Goal: Task Accomplishment & Management: Use online tool/utility

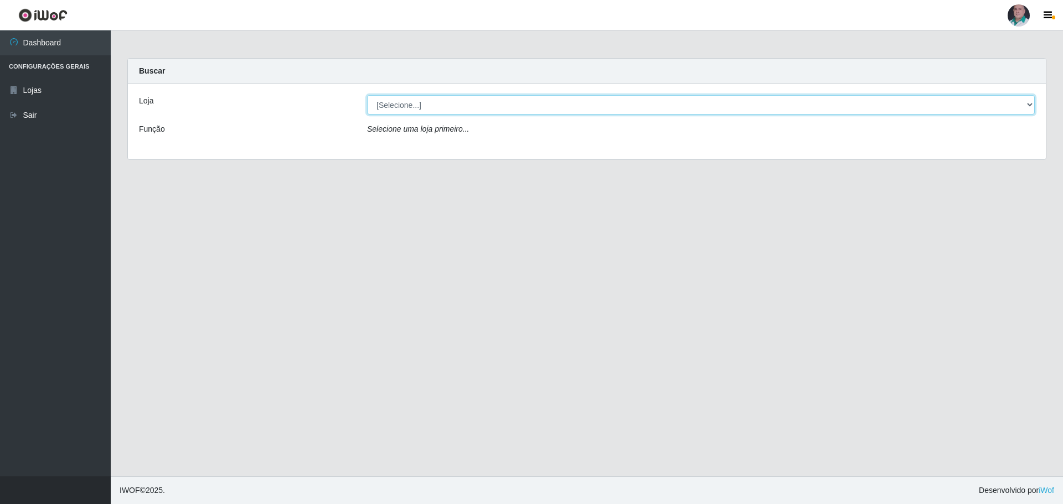
click at [1029, 103] on select "[Selecione...] Mar Vermelho - Loja 05" at bounding box center [700, 104] width 667 height 19
select select "252"
click at [367, 95] on select "[Selecione...] Mar Vermelho - Loja 05" at bounding box center [700, 104] width 667 height 19
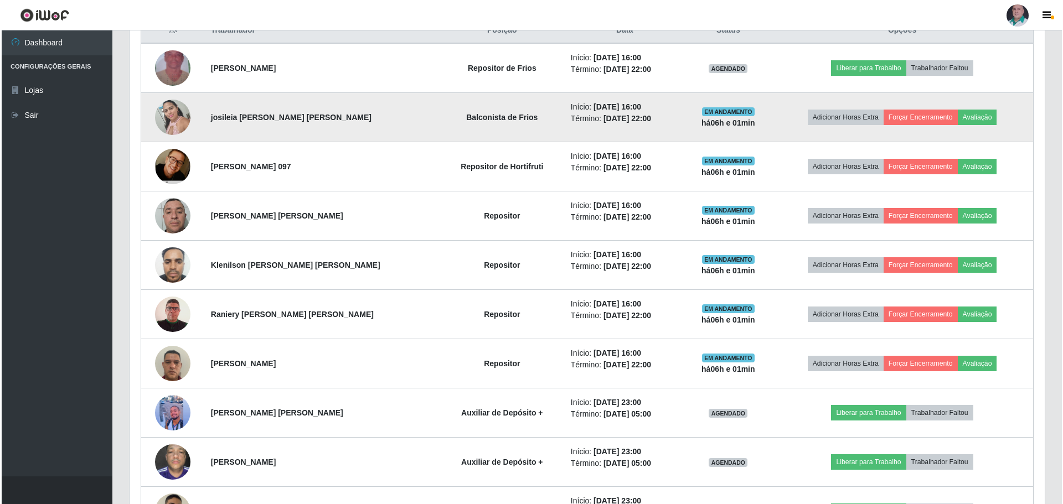
scroll to position [387, 0]
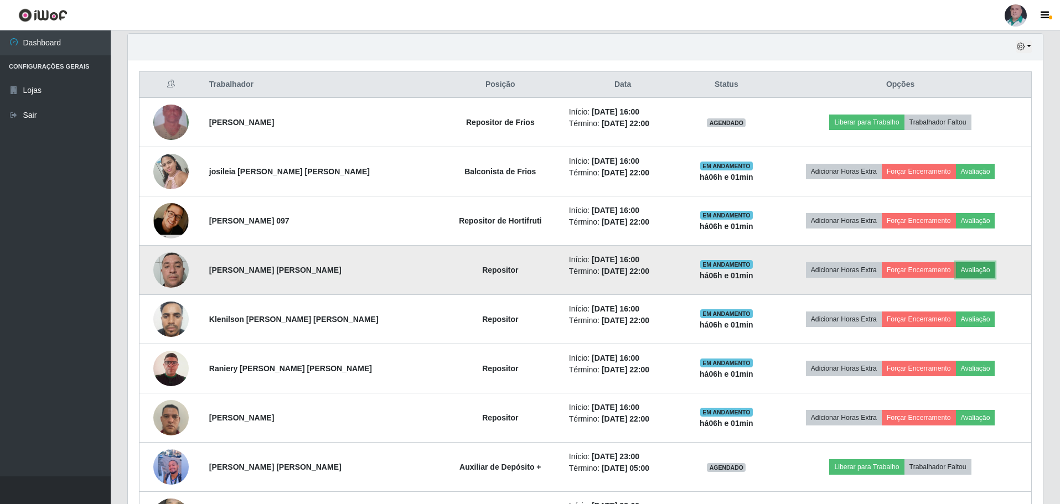
click at [974, 270] on button "Avaliação" at bounding box center [975, 269] width 39 height 15
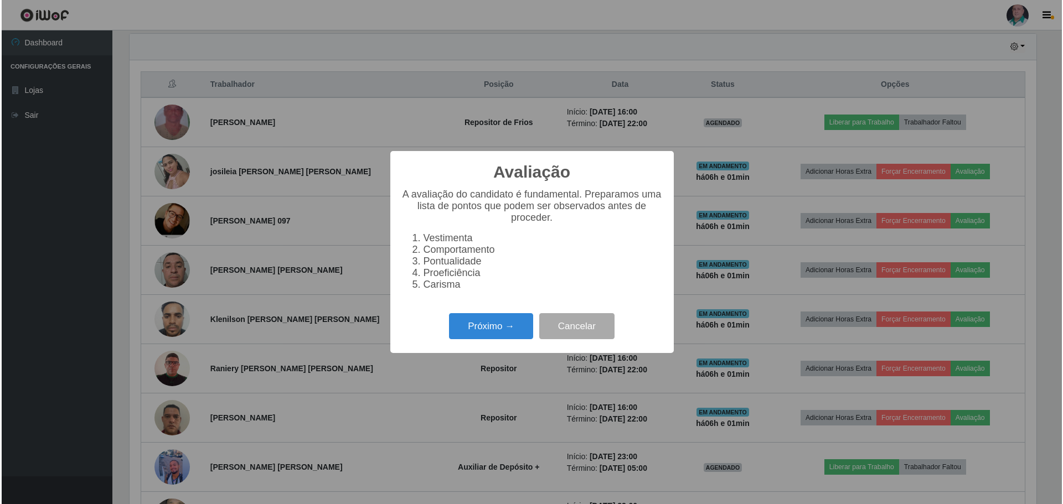
scroll to position [230, 909]
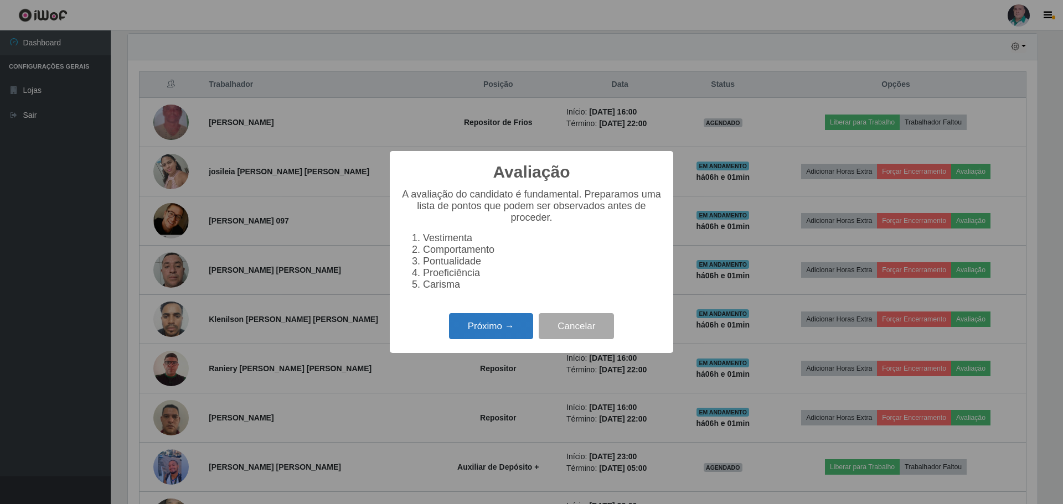
click at [507, 334] on button "Próximo →" at bounding box center [491, 326] width 84 height 26
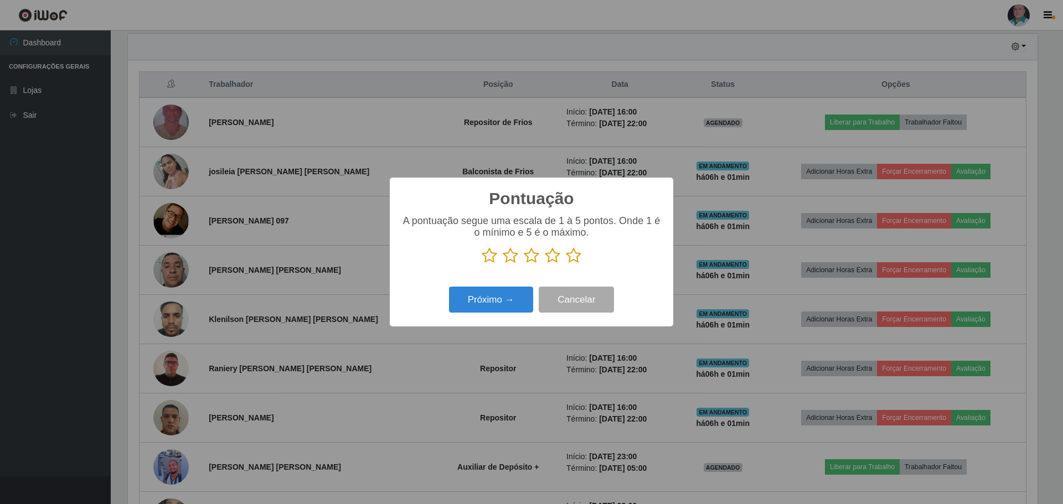
click at [576, 255] on icon at bounding box center [573, 255] width 15 height 17
click at [566, 264] on input "radio" at bounding box center [566, 264] width 0 height 0
click at [496, 304] on button "Próximo →" at bounding box center [491, 300] width 84 height 26
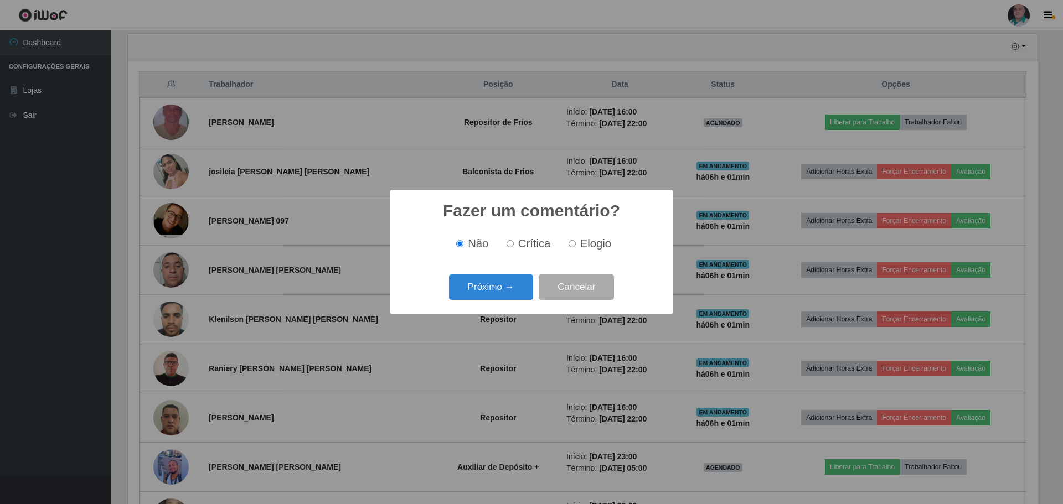
click at [573, 242] on input "Elogio" at bounding box center [571, 243] width 7 height 7
radio input "true"
click at [490, 287] on button "Próximo →" at bounding box center [491, 287] width 84 height 26
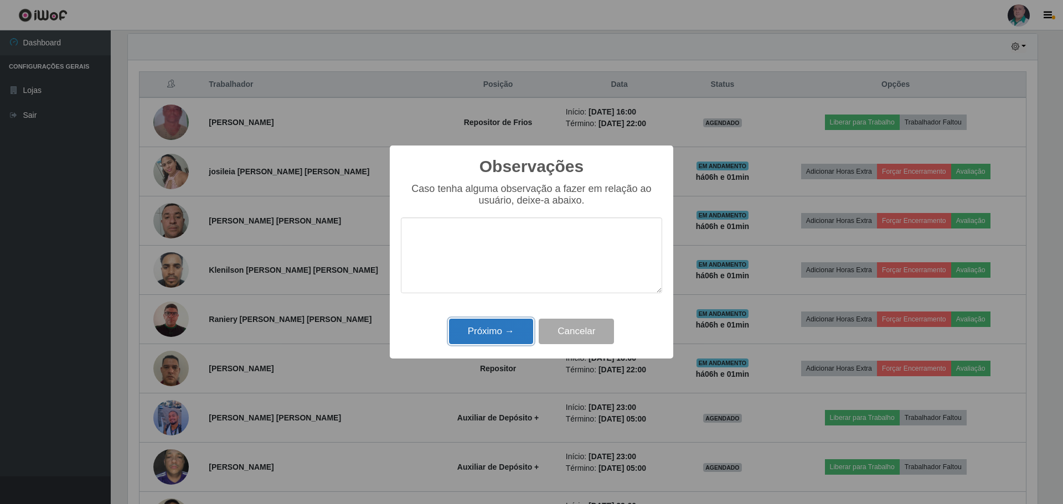
click at [481, 335] on button "Próximo →" at bounding box center [491, 332] width 84 height 26
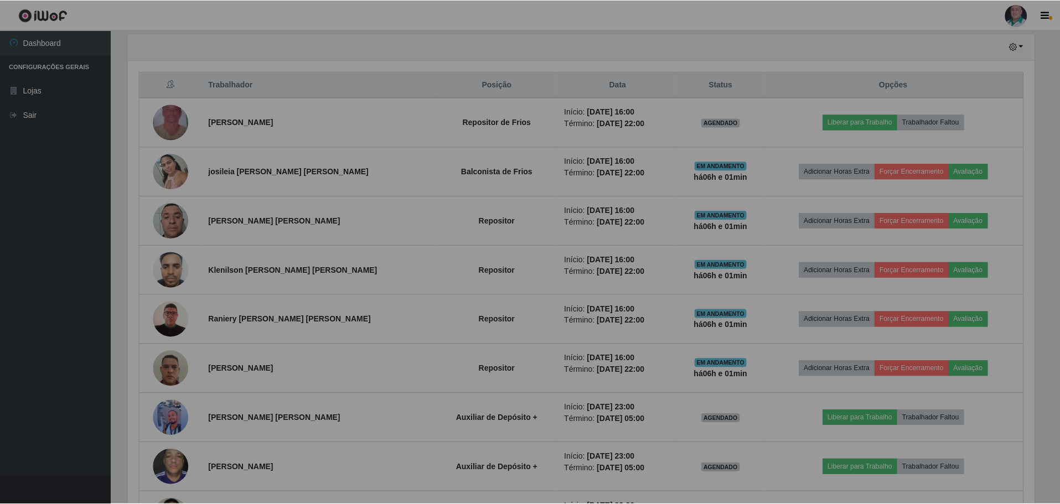
scroll to position [230, 915]
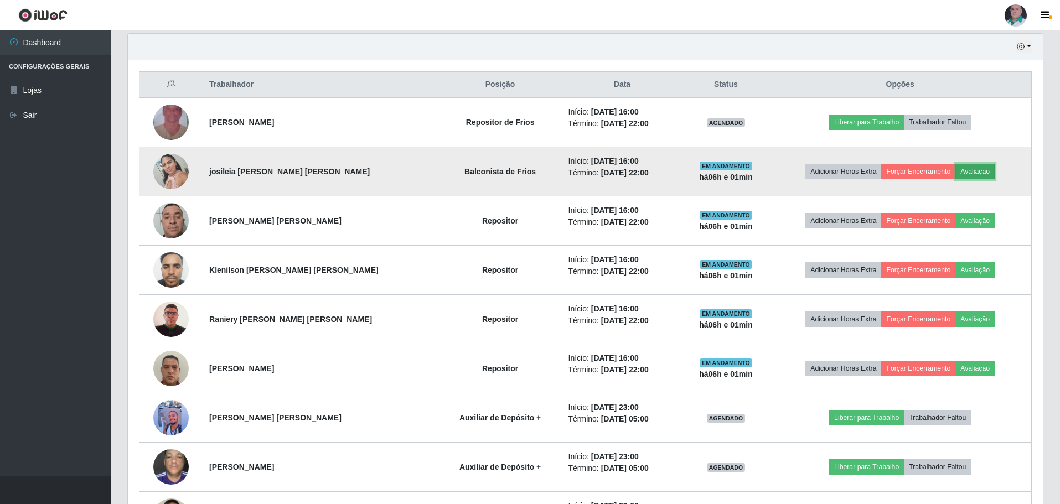
click at [971, 169] on button "Avaliação" at bounding box center [974, 171] width 39 height 15
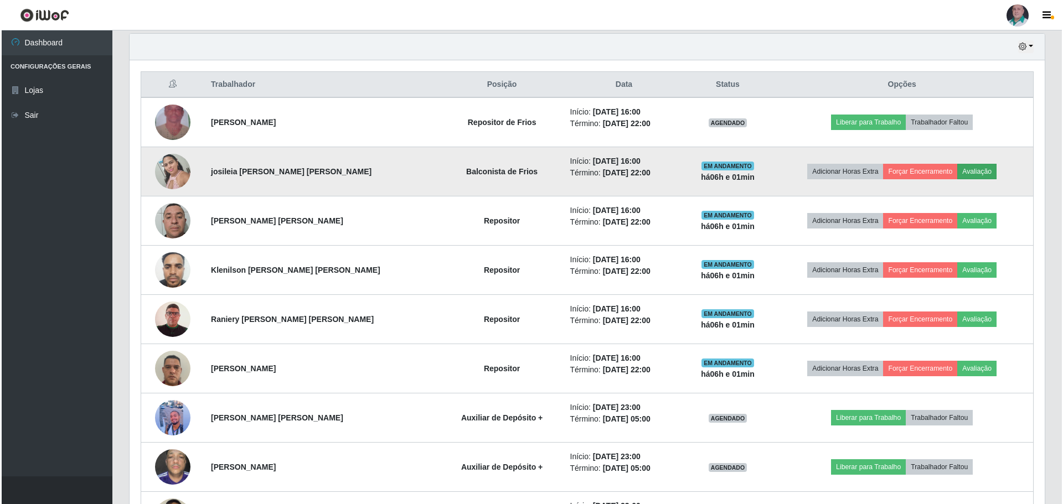
scroll to position [230, 909]
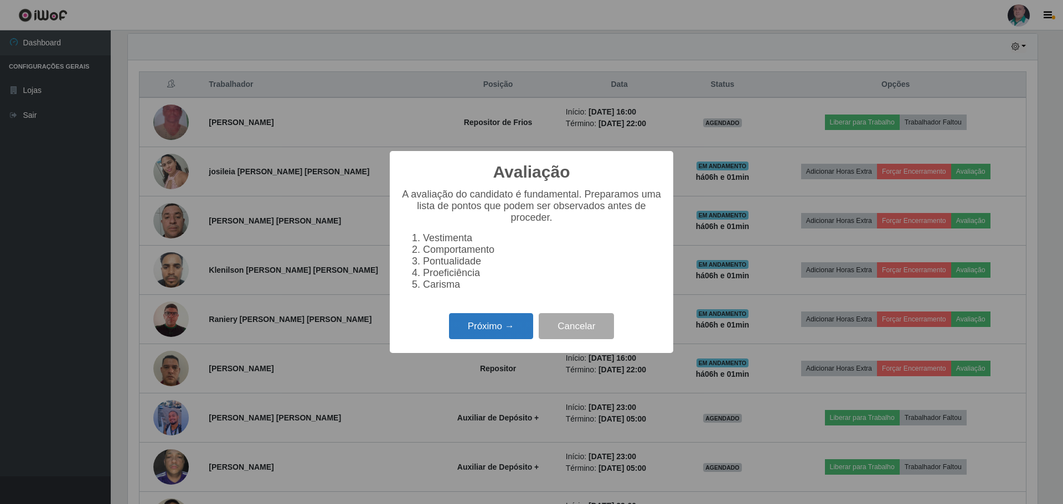
click at [510, 335] on button "Próximo →" at bounding box center [491, 326] width 84 height 26
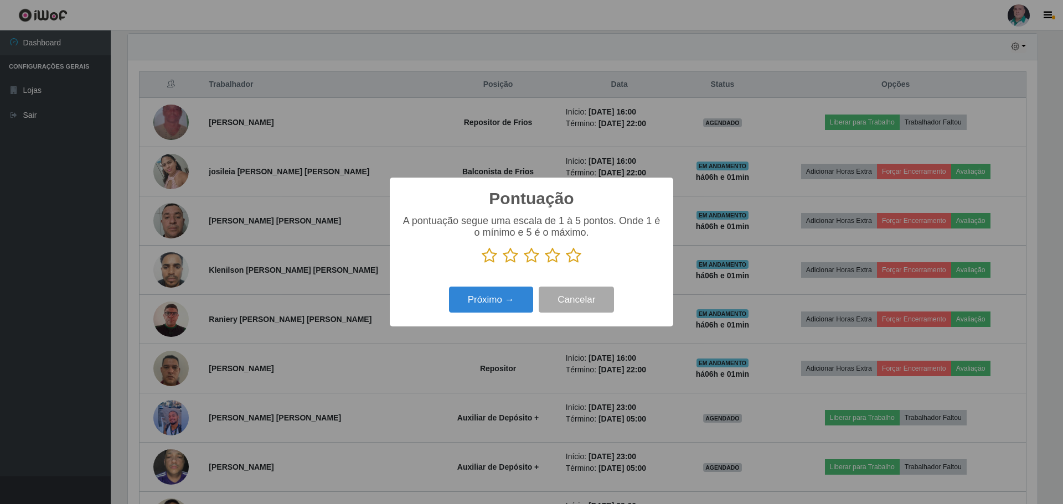
scroll to position [553178, 552498]
click at [573, 257] on icon at bounding box center [573, 255] width 15 height 17
click at [566, 264] on input "radio" at bounding box center [566, 264] width 0 height 0
click at [495, 310] on button "Próximo →" at bounding box center [491, 300] width 84 height 26
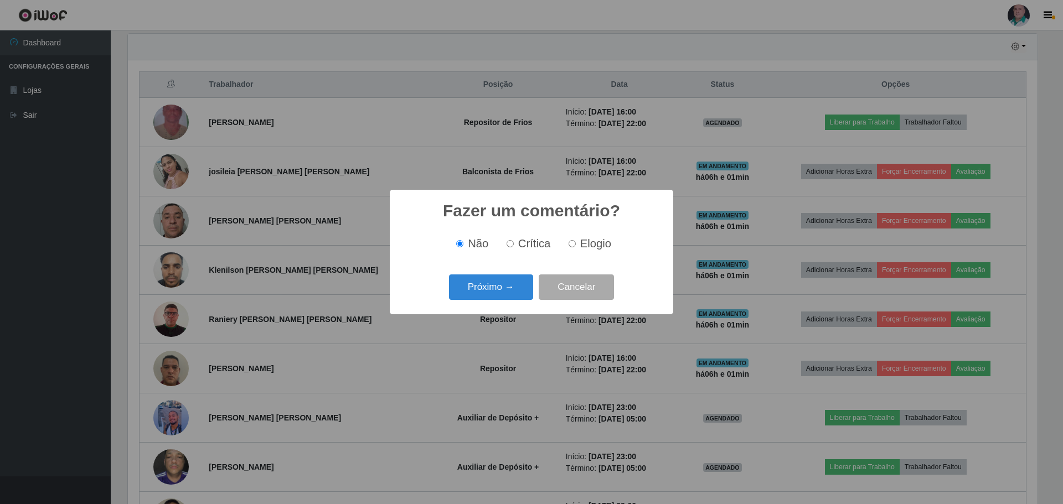
drag, startPoint x: 589, startPoint y: 226, endPoint x: 584, endPoint y: 237, distance: 11.6
click at [589, 229] on div "Não Crítica Elogio" at bounding box center [531, 243] width 261 height 33
click at [578, 253] on div "Não Crítica Elogio" at bounding box center [531, 243] width 261 height 33
click at [583, 240] on span "Elogio" at bounding box center [595, 243] width 31 height 12
click at [576, 240] on input "Elogio" at bounding box center [571, 243] width 7 height 7
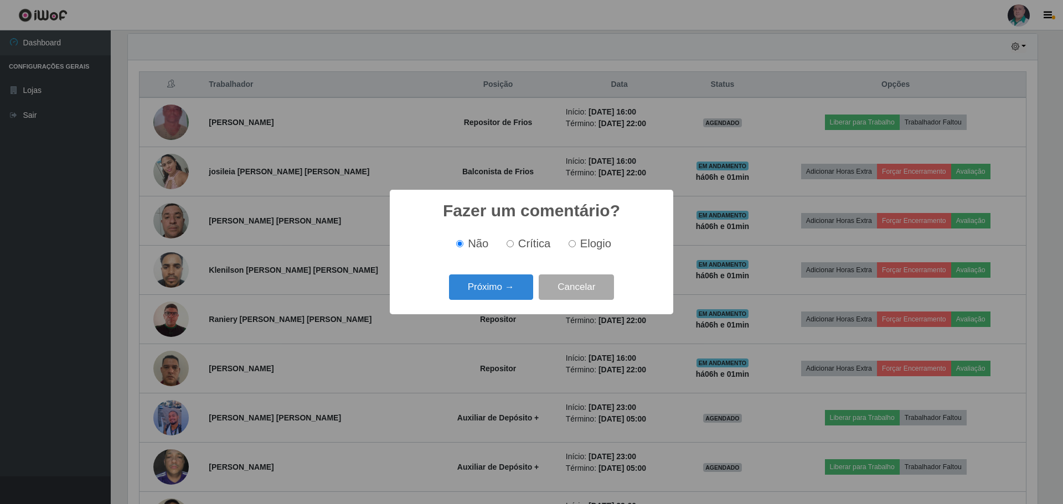
radio input "true"
click at [499, 288] on button "Próximo →" at bounding box center [491, 287] width 84 height 26
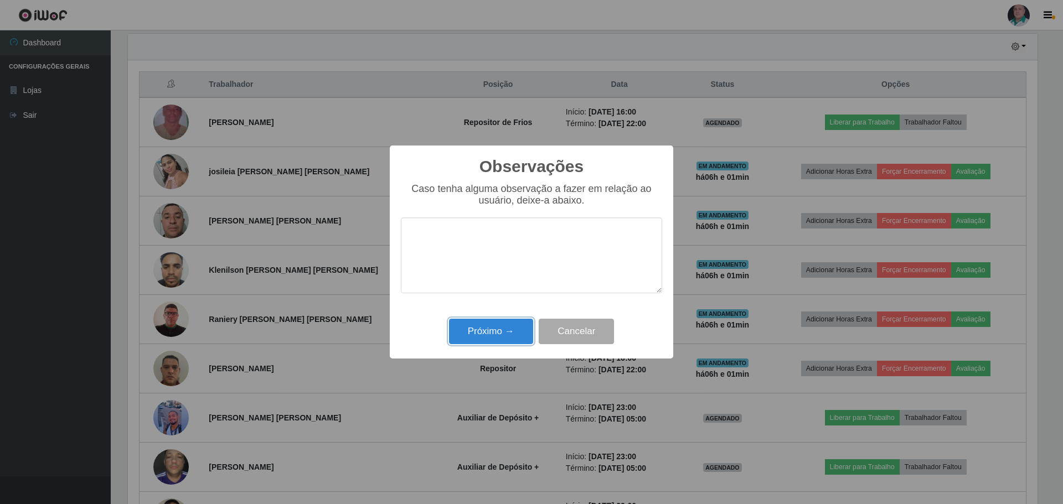
click at [495, 334] on button "Próximo →" at bounding box center [491, 332] width 84 height 26
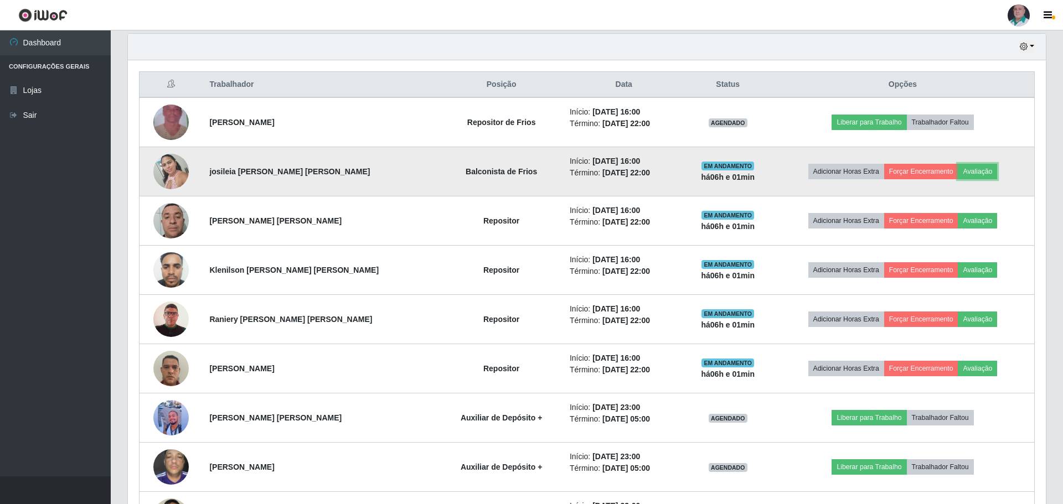
scroll to position [230, 915]
click at [910, 169] on button "Forçar Encerramento" at bounding box center [918, 171] width 74 height 15
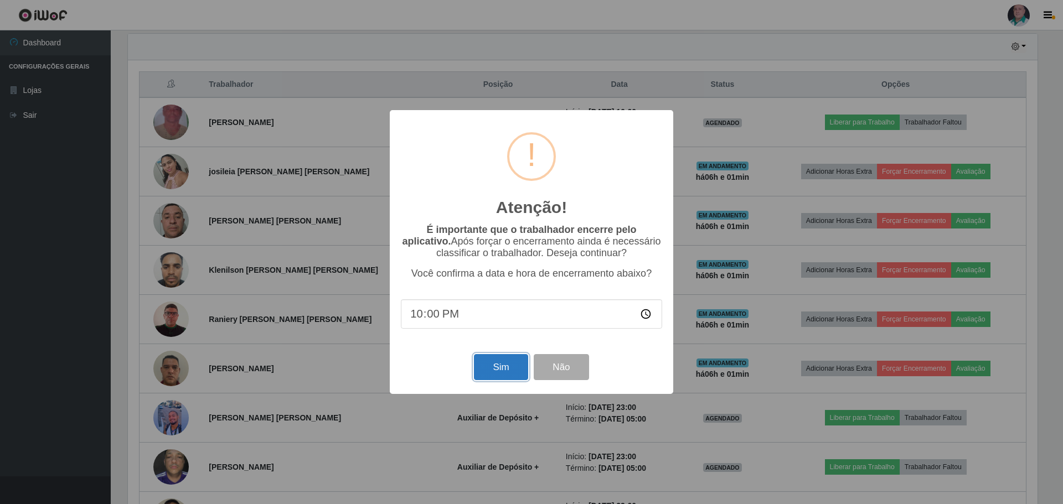
click at [486, 370] on button "Sim" at bounding box center [501, 367] width 54 height 26
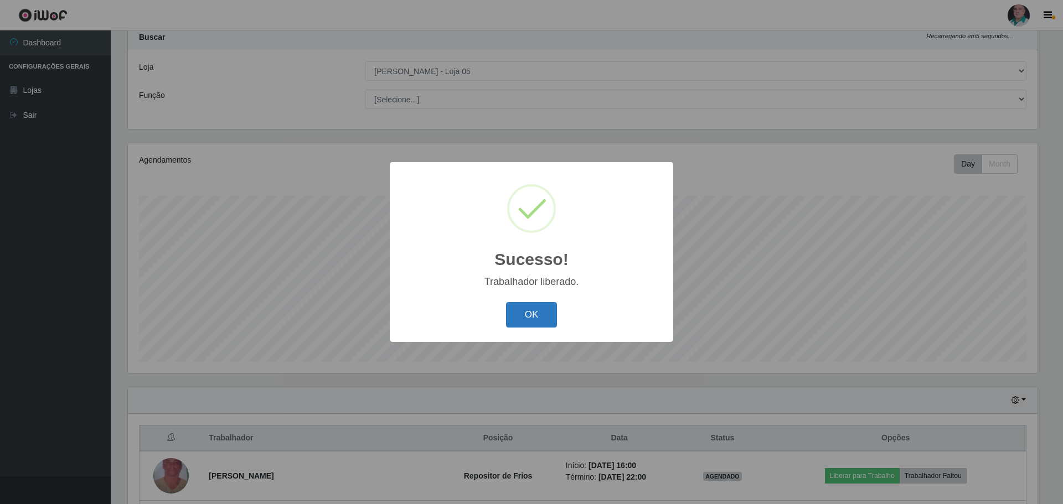
click at [516, 322] on button "OK" at bounding box center [531, 315] width 51 height 26
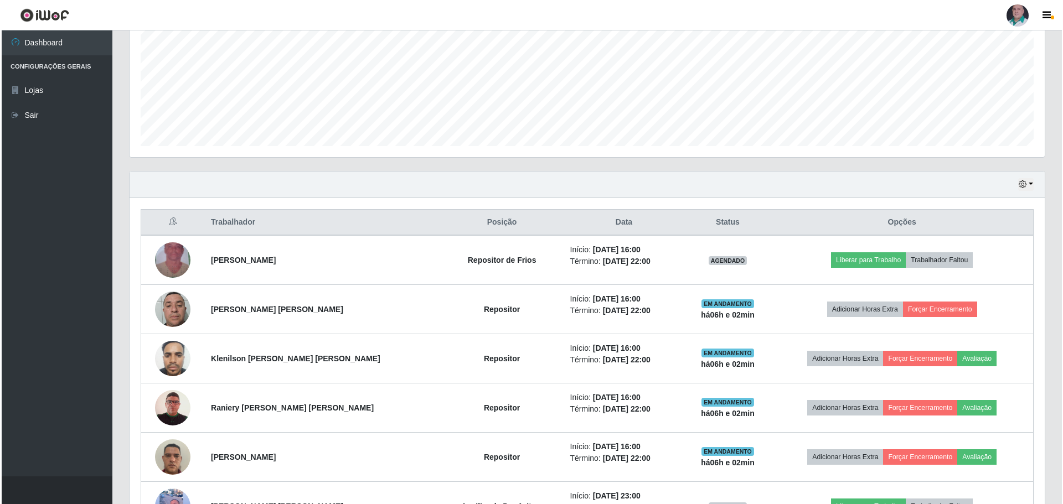
scroll to position [255, 0]
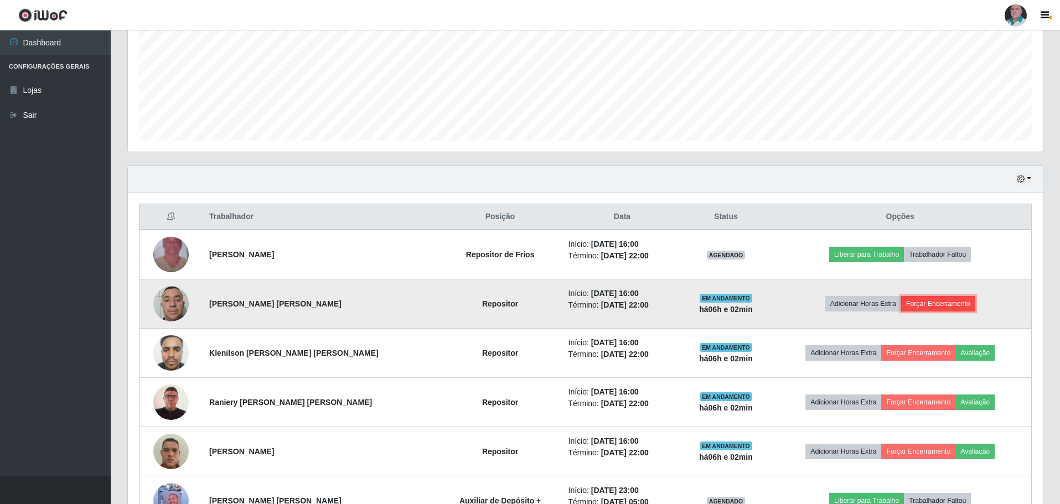
click at [924, 304] on button "Forçar Encerramento" at bounding box center [938, 303] width 74 height 15
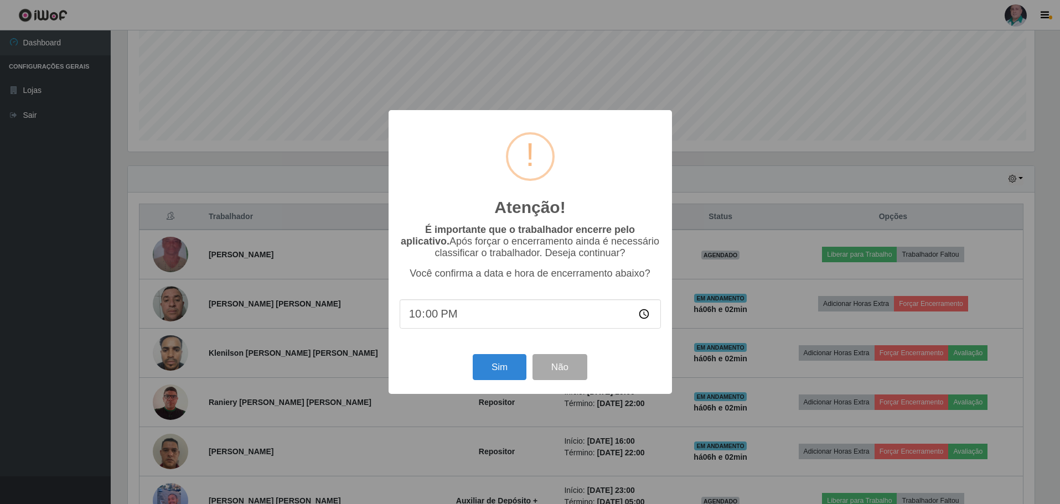
scroll to position [230, 909]
click at [505, 377] on button "Sim" at bounding box center [501, 367] width 54 height 26
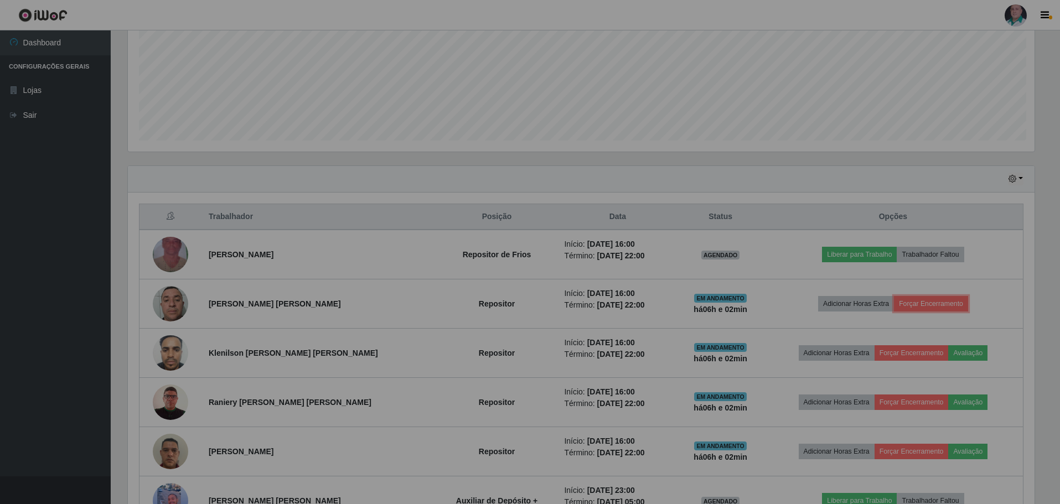
scroll to position [0, 0]
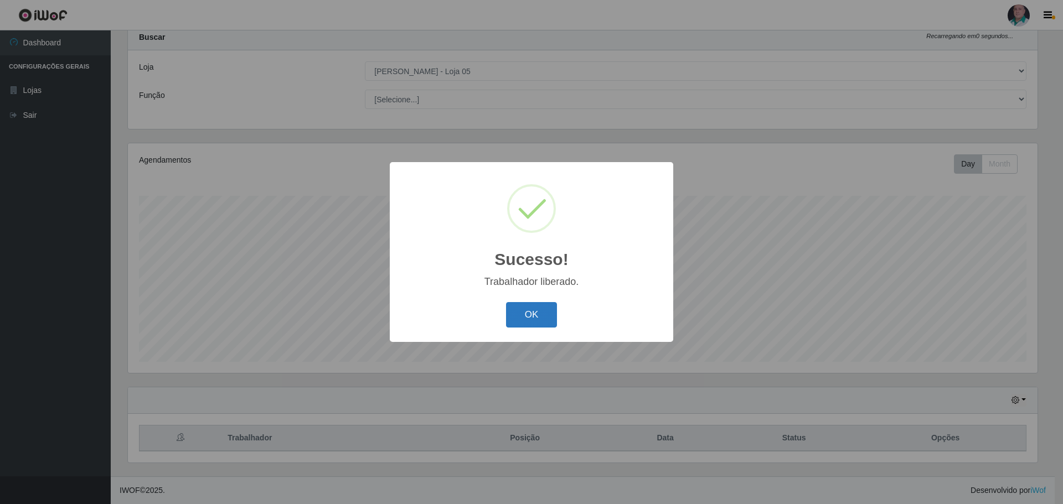
click at [507, 315] on button "OK" at bounding box center [531, 315] width 51 height 26
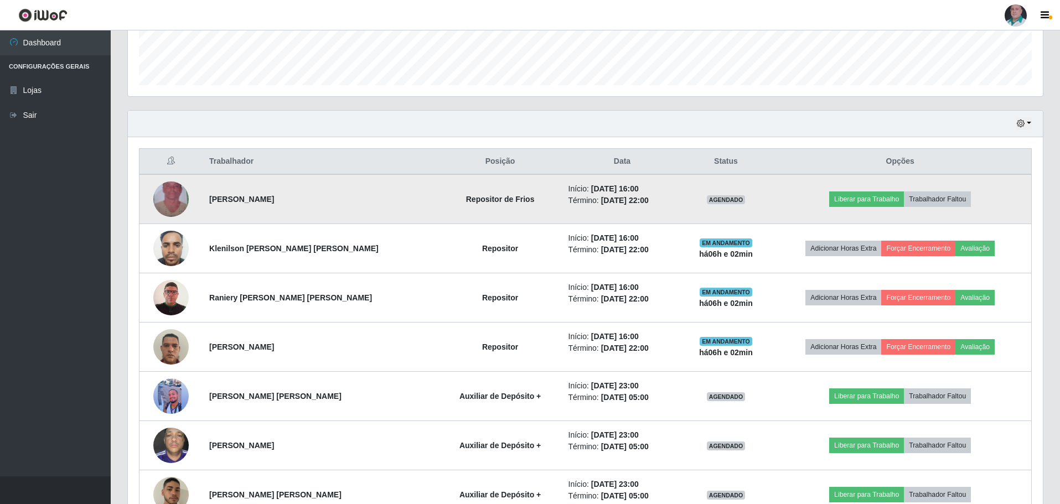
click at [162, 201] on img at bounding box center [170, 199] width 35 height 63
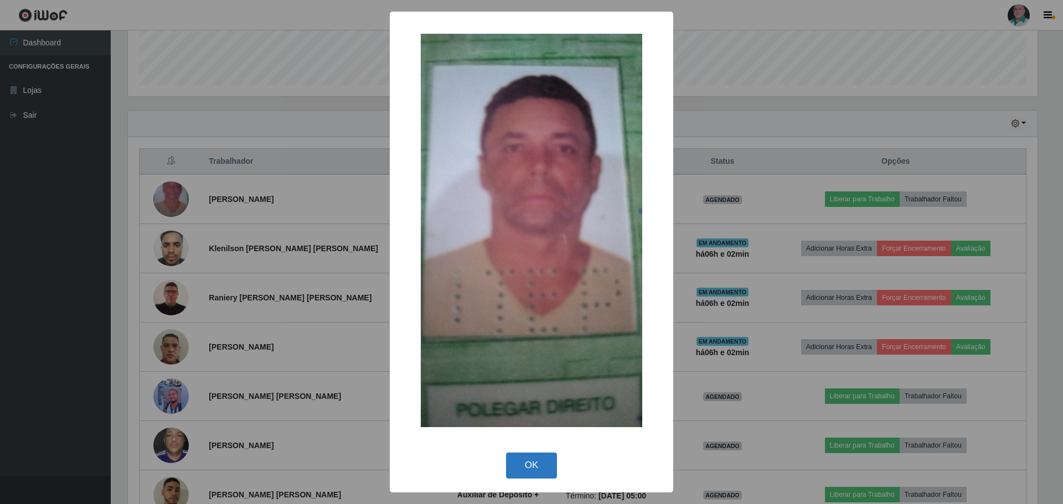
click at [533, 465] on button "OK" at bounding box center [531, 466] width 51 height 26
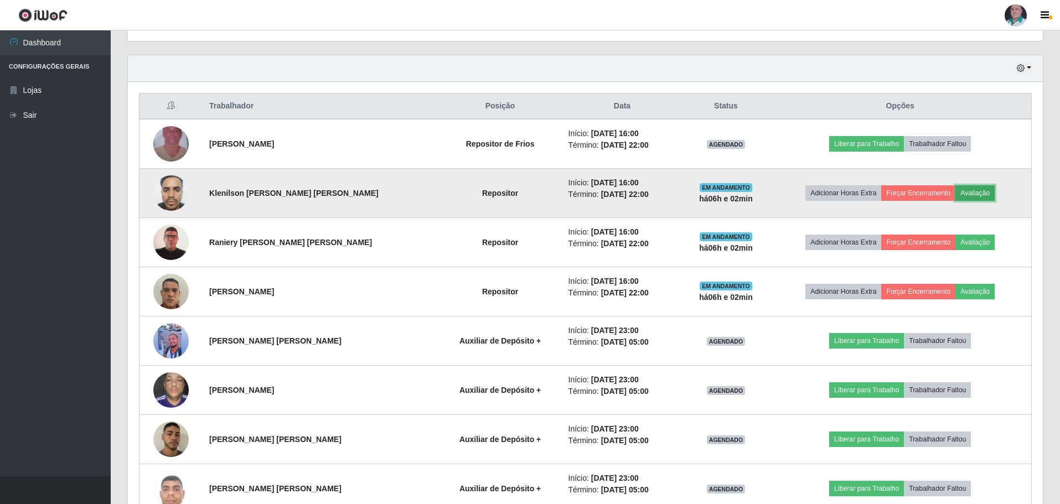
click at [974, 196] on button "Avaliação" at bounding box center [974, 192] width 39 height 15
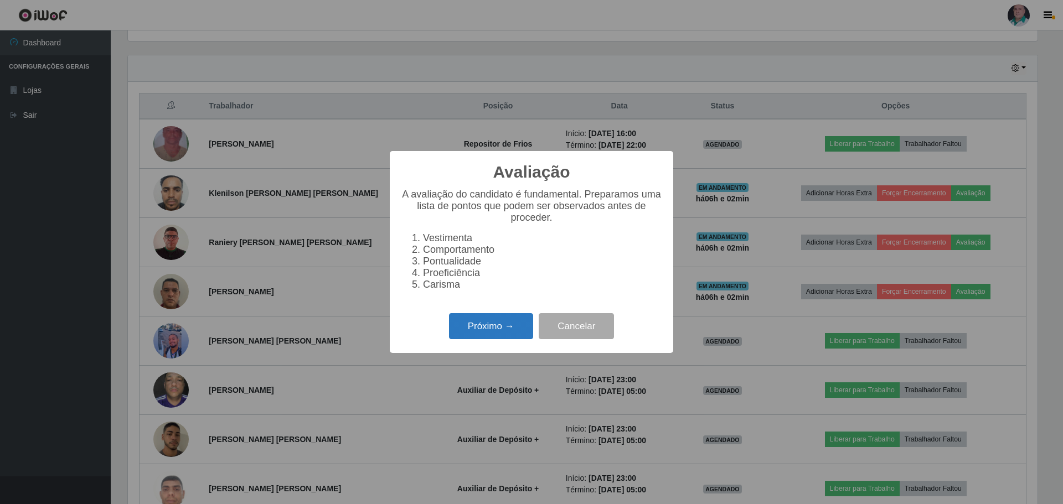
click at [481, 333] on button "Próximo →" at bounding box center [491, 326] width 84 height 26
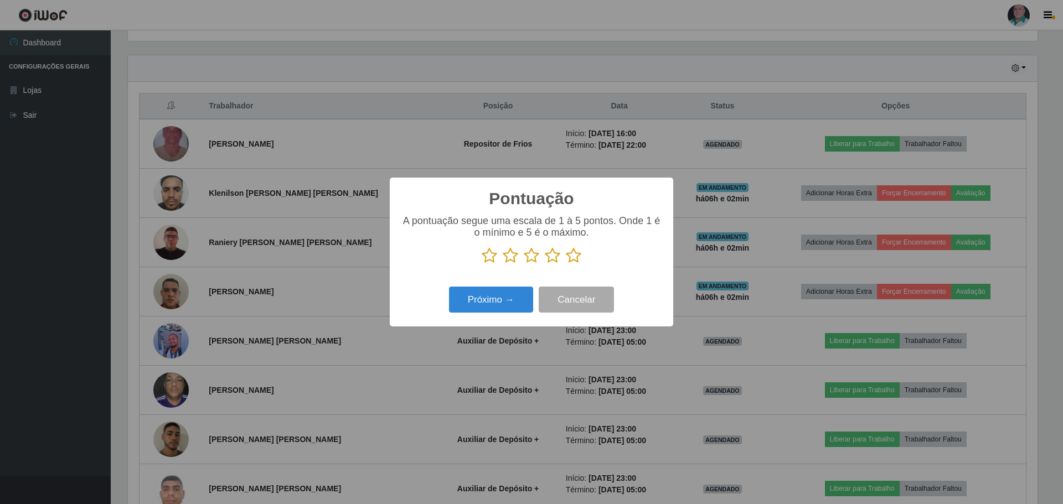
click at [572, 255] on icon at bounding box center [573, 255] width 15 height 17
click at [566, 264] on input "radio" at bounding box center [566, 264] width 0 height 0
click at [488, 302] on button "Próximo →" at bounding box center [491, 300] width 84 height 26
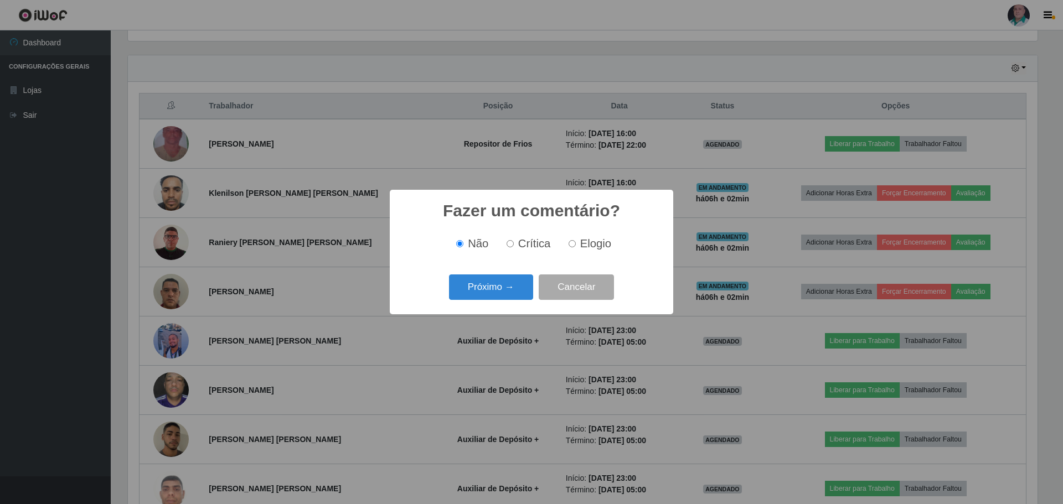
click at [577, 246] on label "Elogio" at bounding box center [587, 243] width 47 height 13
click at [576, 246] on input "Elogio" at bounding box center [571, 243] width 7 height 7
radio input "true"
click at [480, 288] on button "Próximo →" at bounding box center [491, 287] width 84 height 26
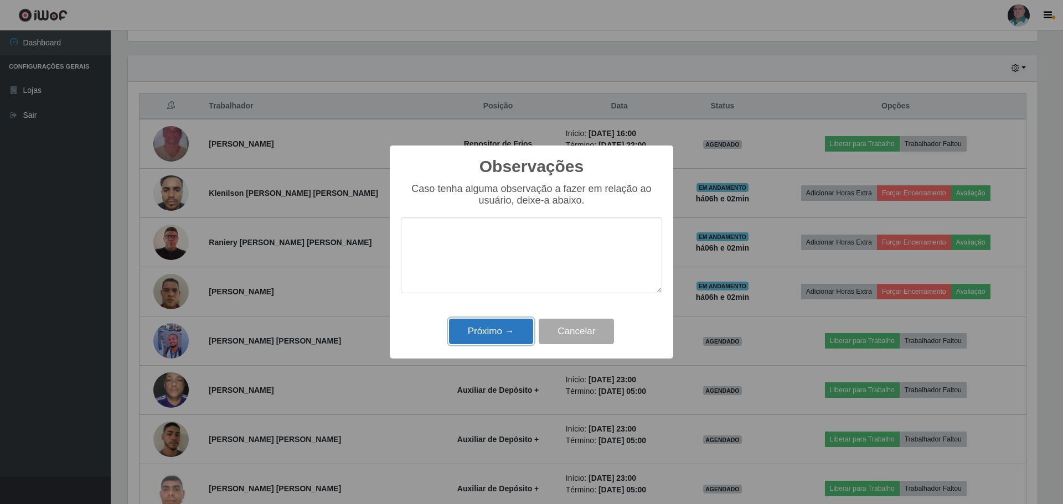
click at [480, 325] on button "Próximo →" at bounding box center [491, 332] width 84 height 26
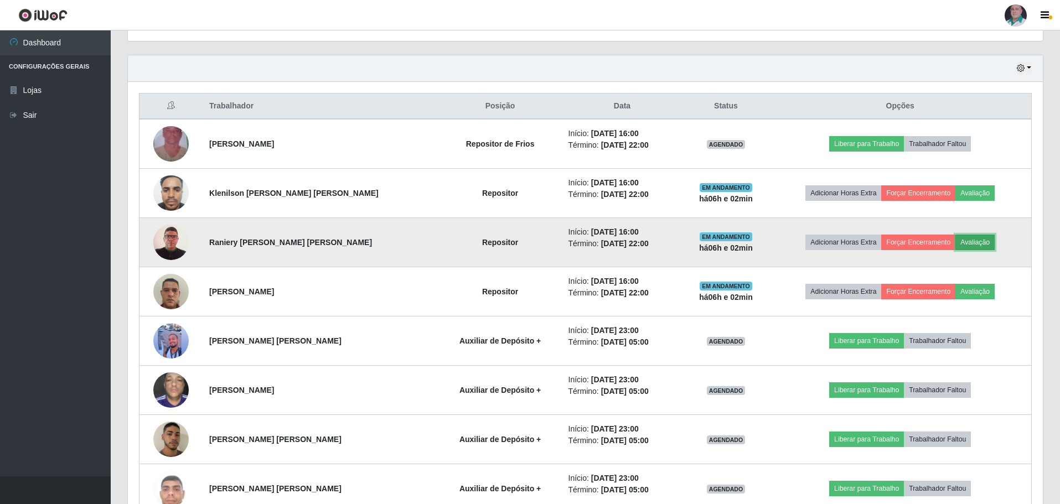
click at [962, 239] on button "Avaliação" at bounding box center [974, 242] width 39 height 15
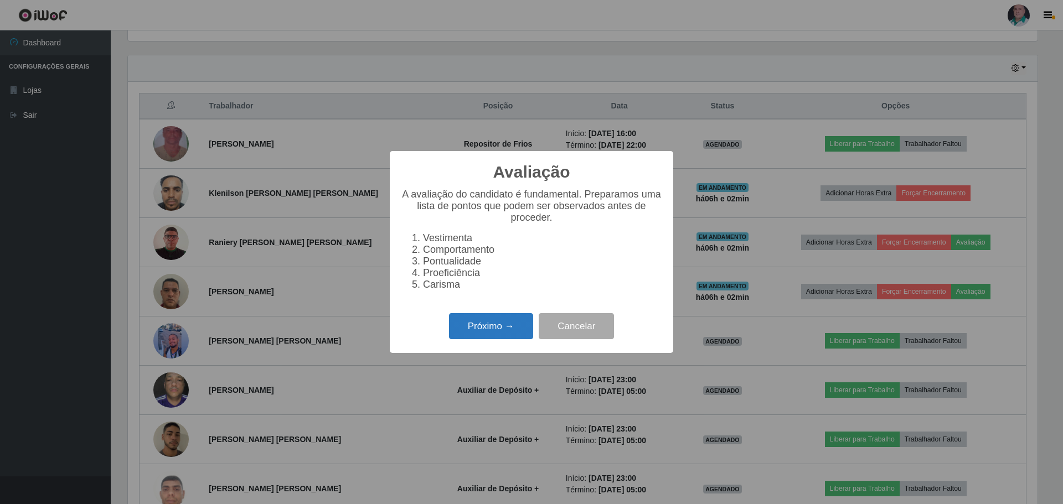
click at [504, 329] on button "Próximo →" at bounding box center [491, 326] width 84 height 26
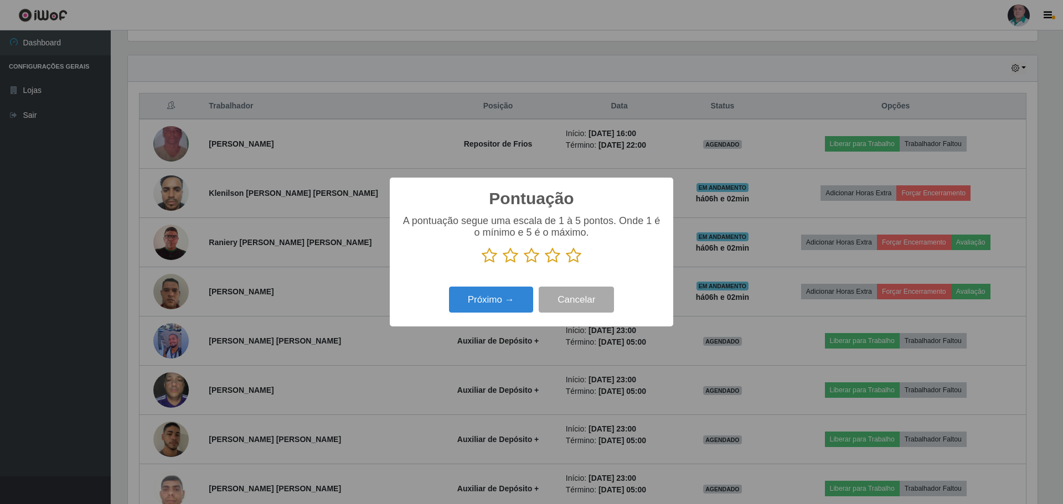
click at [580, 251] on icon at bounding box center [573, 255] width 15 height 17
click at [566, 264] on input "radio" at bounding box center [566, 264] width 0 height 0
click at [522, 293] on button "Próximo →" at bounding box center [491, 300] width 84 height 26
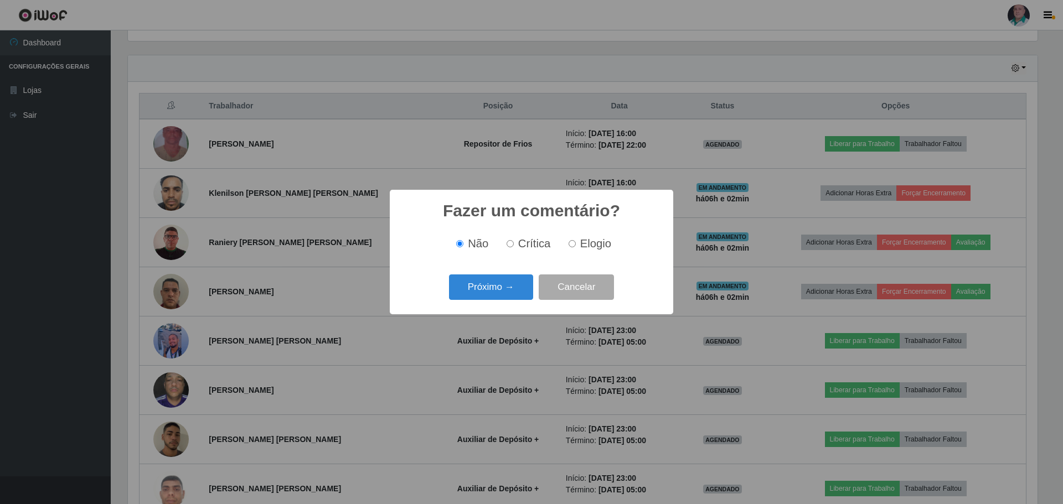
click at [600, 244] on span "Elogio" at bounding box center [595, 243] width 31 height 12
click at [576, 244] on input "Elogio" at bounding box center [571, 243] width 7 height 7
radio input "true"
click at [471, 296] on button "Próximo →" at bounding box center [491, 287] width 84 height 26
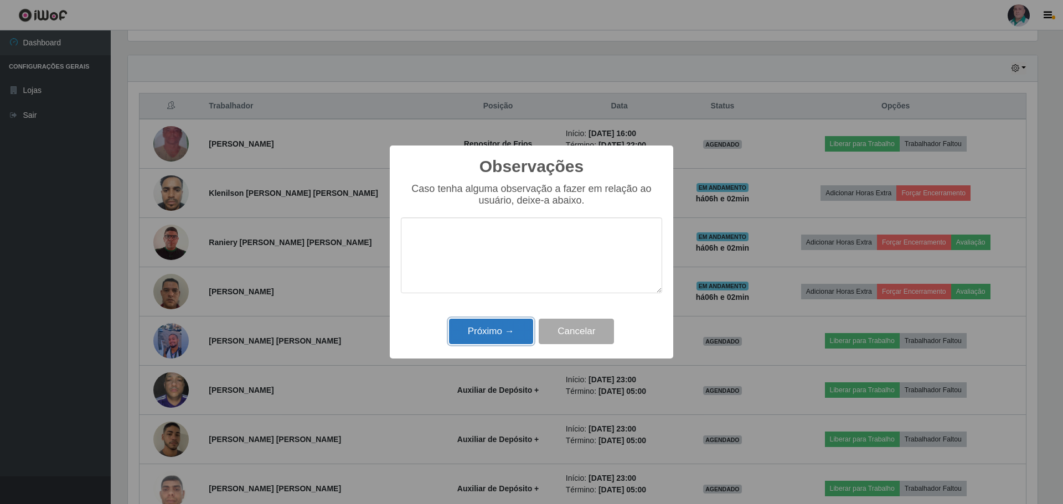
click at [474, 330] on button "Próximo →" at bounding box center [491, 332] width 84 height 26
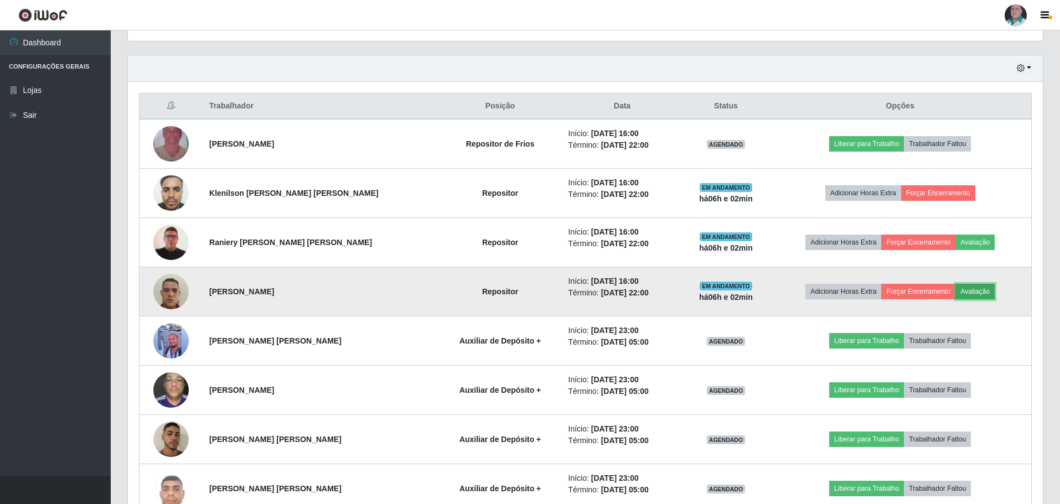
click at [967, 290] on button "Avaliação" at bounding box center [974, 291] width 39 height 15
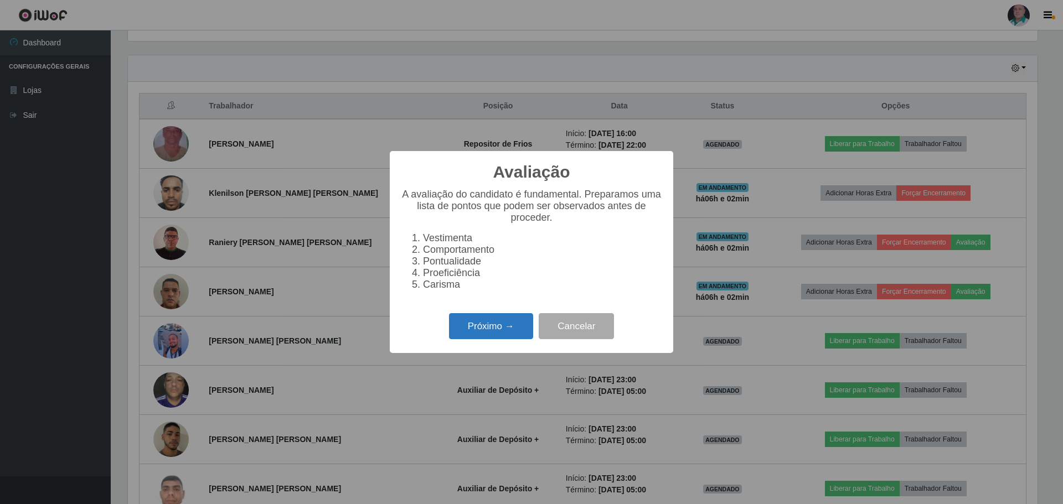
click at [497, 330] on button "Próximo →" at bounding box center [491, 326] width 84 height 26
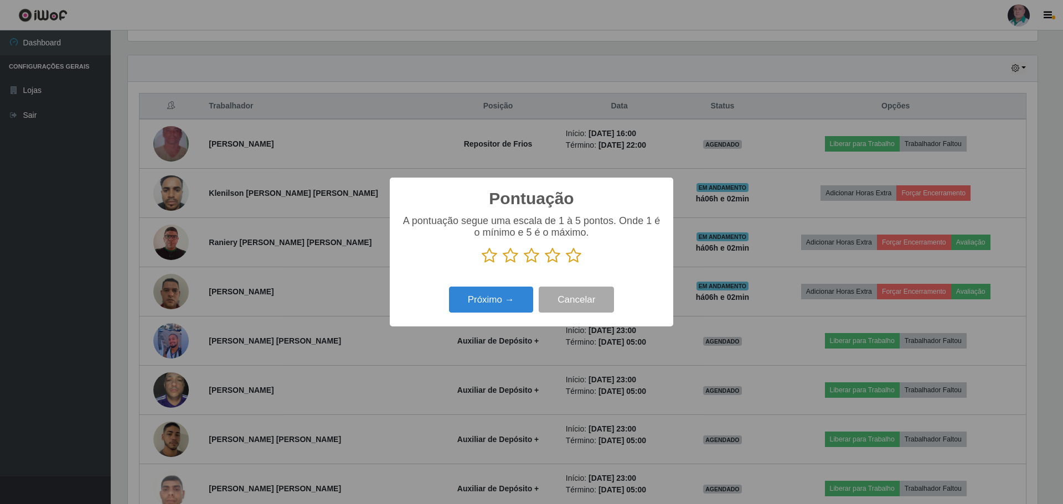
click at [576, 254] on icon at bounding box center [573, 255] width 15 height 17
click at [566, 264] on input "radio" at bounding box center [566, 264] width 0 height 0
click at [509, 303] on button "Próximo →" at bounding box center [491, 300] width 84 height 26
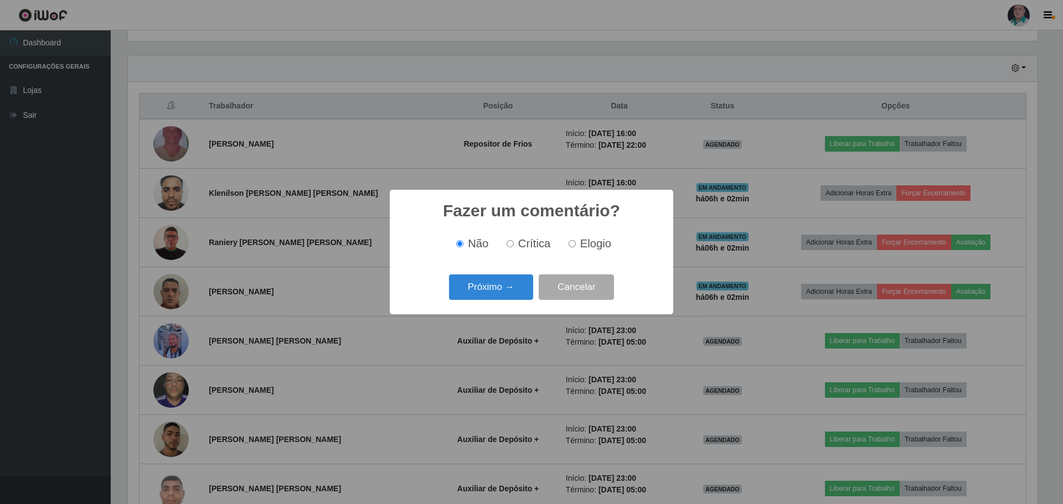
click at [573, 246] on input "Elogio" at bounding box center [571, 243] width 7 height 7
radio input "true"
click at [527, 285] on button "Próximo →" at bounding box center [491, 287] width 84 height 26
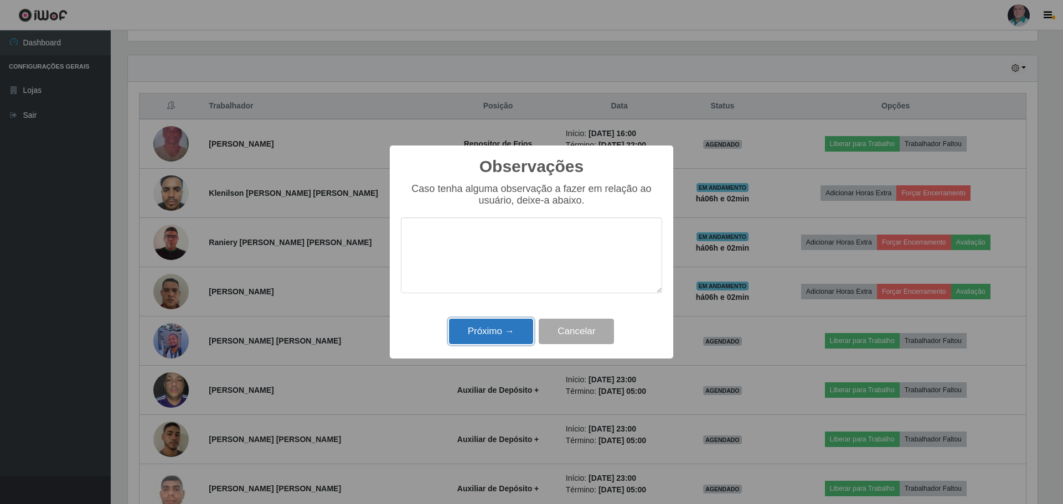
click at [501, 329] on button "Próximo →" at bounding box center [491, 332] width 84 height 26
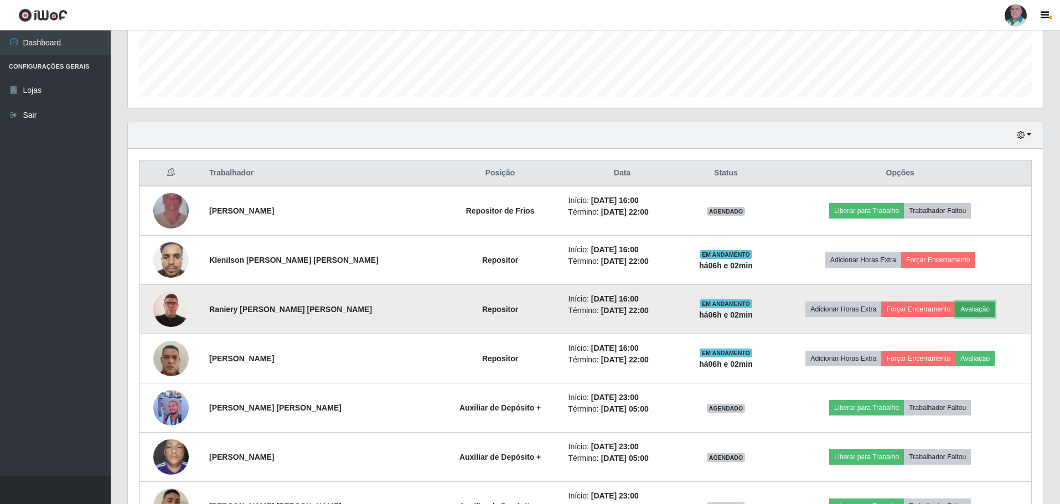
click at [966, 309] on button "Avaliação" at bounding box center [974, 309] width 39 height 15
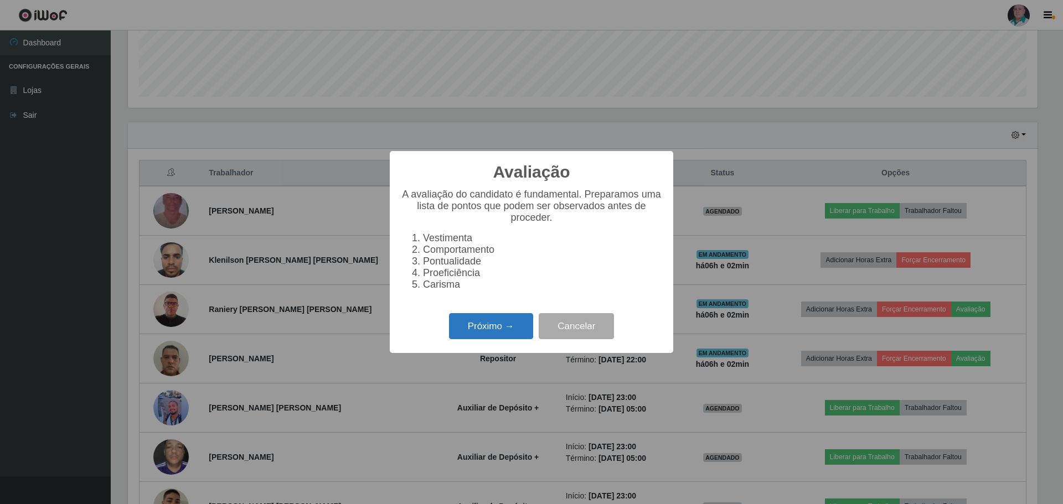
click at [481, 325] on button "Próximo →" at bounding box center [491, 326] width 84 height 26
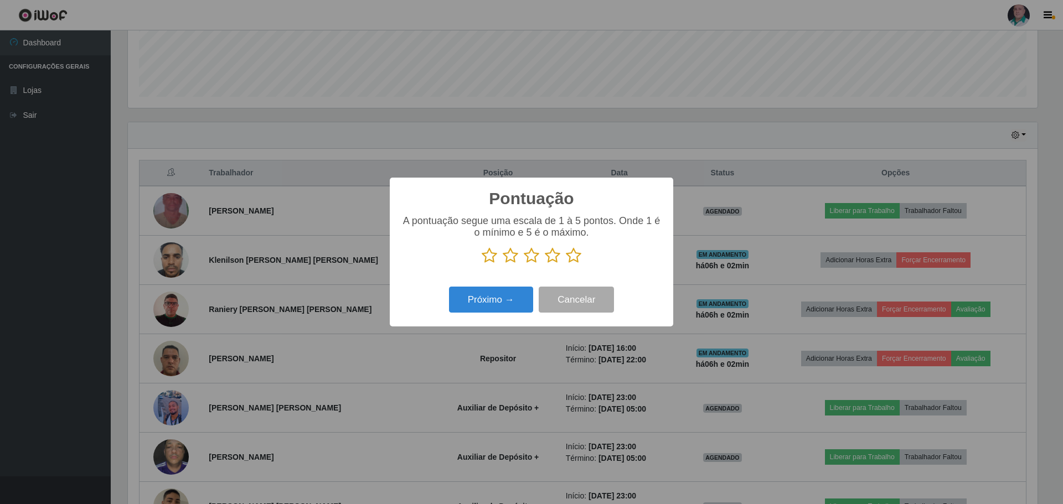
click at [575, 257] on icon at bounding box center [573, 255] width 15 height 17
click at [566, 264] on input "radio" at bounding box center [566, 264] width 0 height 0
click at [494, 306] on button "Próximo →" at bounding box center [491, 300] width 84 height 26
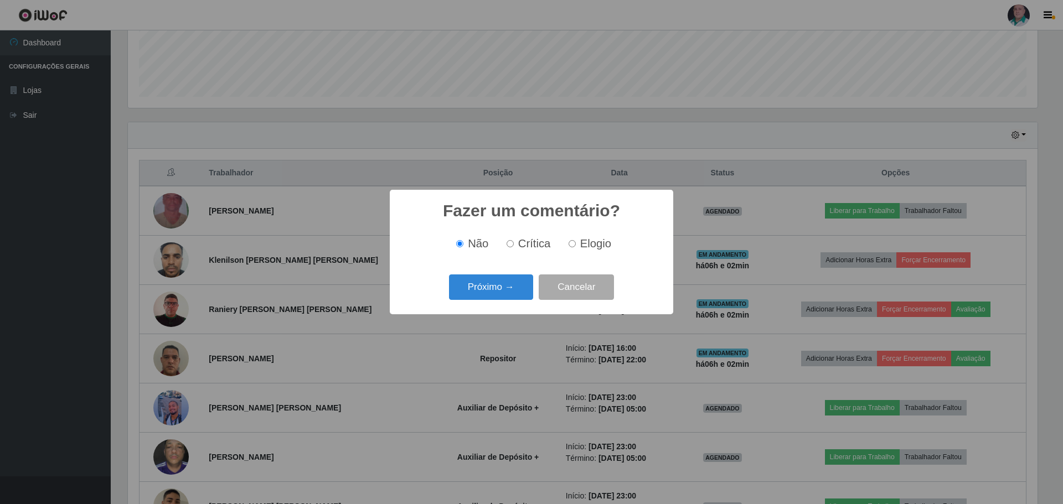
click at [609, 243] on span "Elogio" at bounding box center [595, 243] width 31 height 12
click at [576, 243] on input "Elogio" at bounding box center [571, 243] width 7 height 7
radio input "true"
click at [505, 297] on button "Próximo →" at bounding box center [491, 287] width 84 height 26
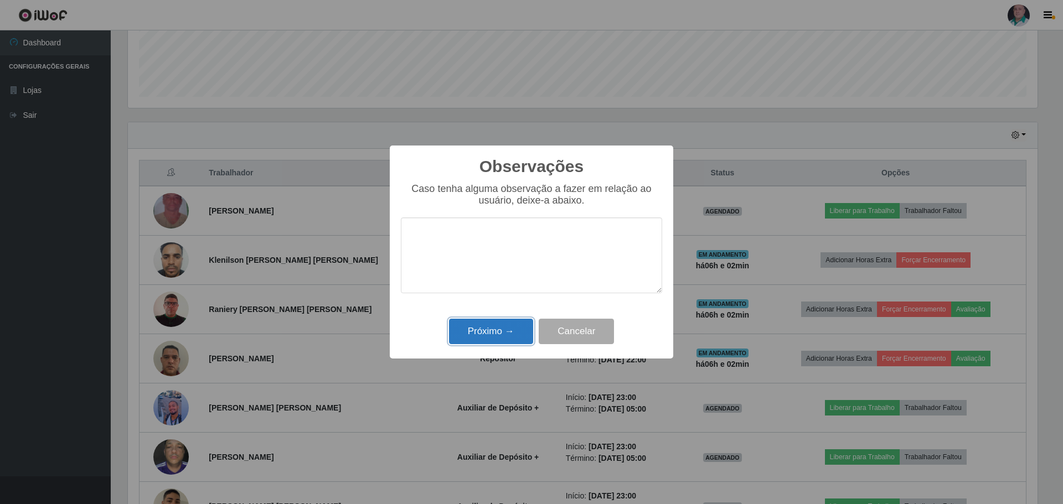
click at [503, 333] on button "Próximo →" at bounding box center [491, 332] width 84 height 26
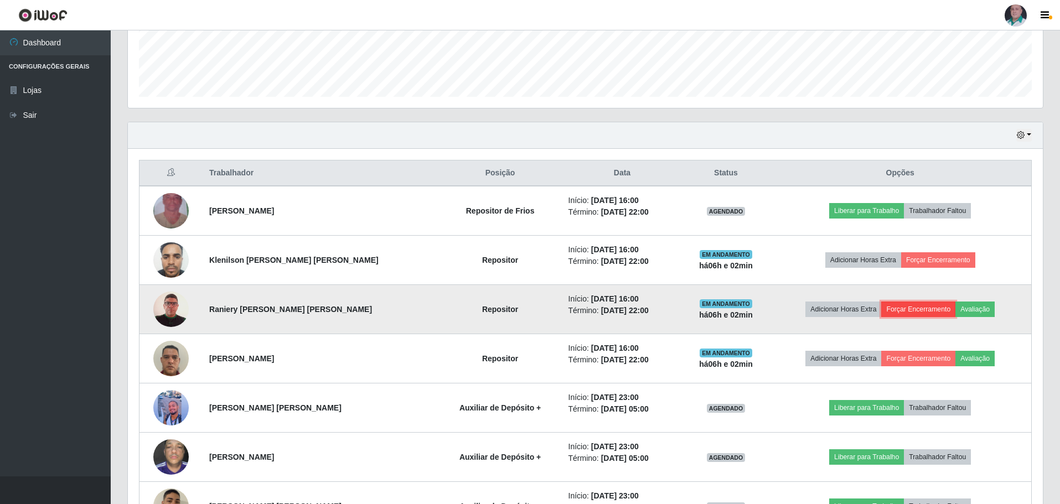
click at [906, 313] on button "Forçar Encerramento" at bounding box center [918, 309] width 74 height 15
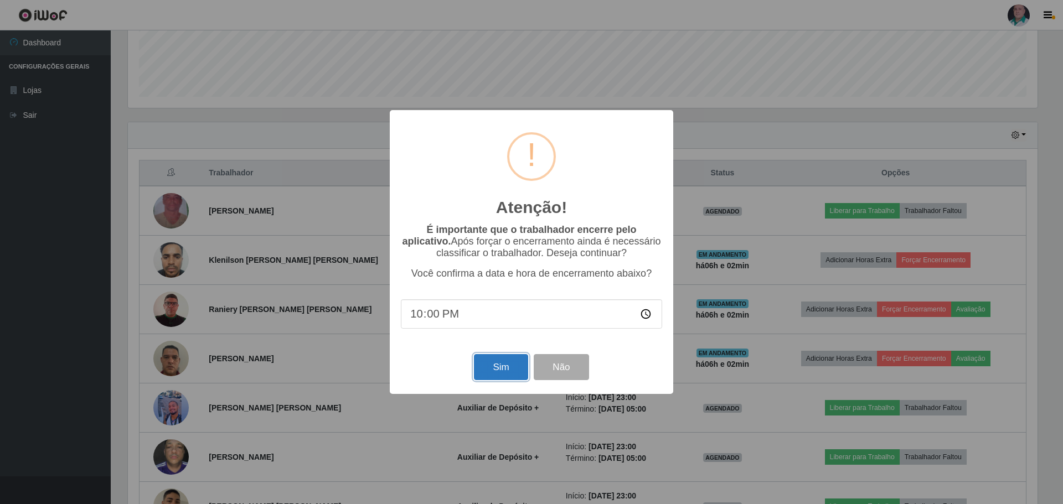
click at [501, 366] on button "Sim" at bounding box center [501, 367] width 54 height 26
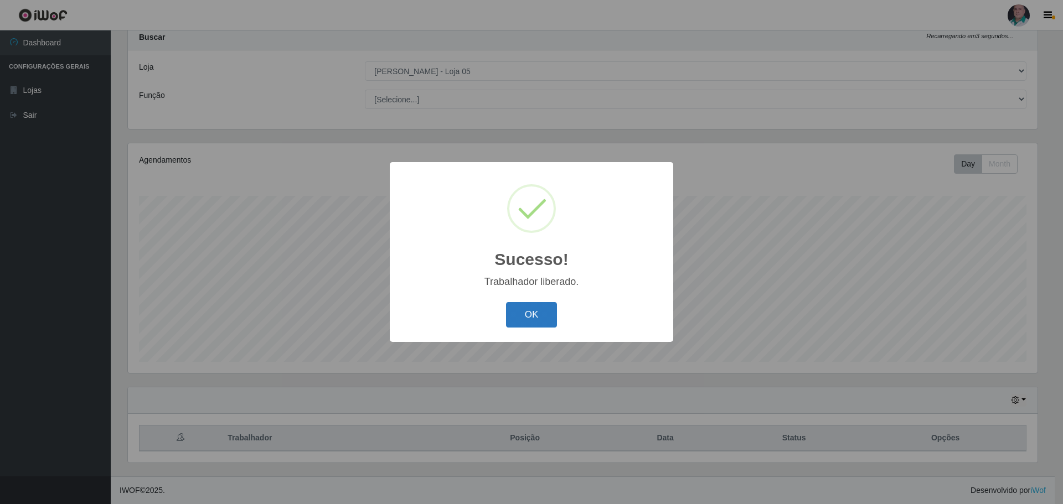
click at [528, 312] on button "OK" at bounding box center [531, 315] width 51 height 26
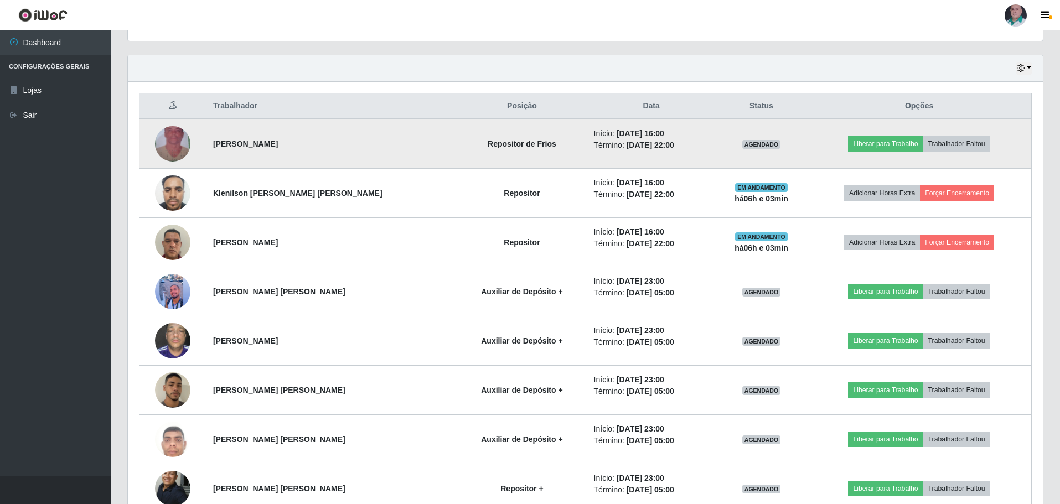
click at [177, 149] on img at bounding box center [172, 143] width 35 height 63
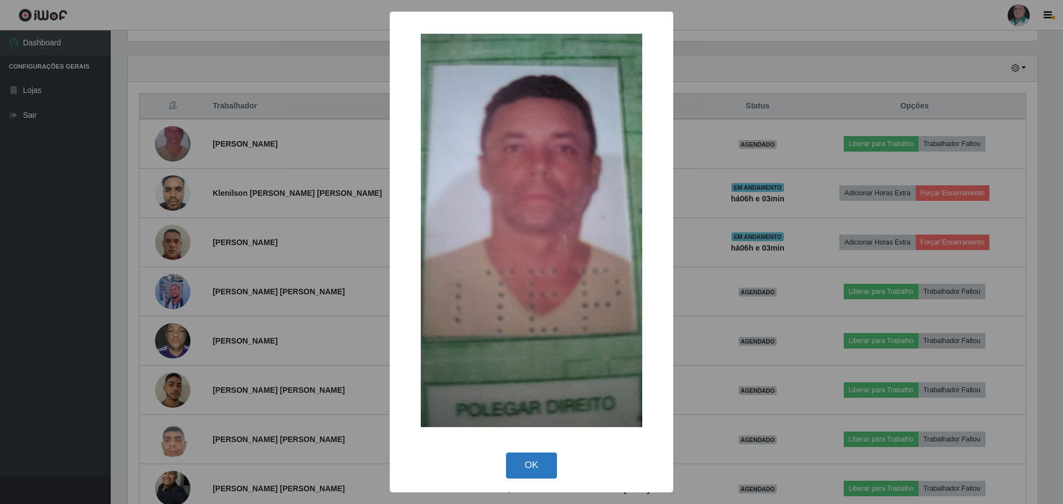
click at [525, 467] on button "OK" at bounding box center [531, 466] width 51 height 26
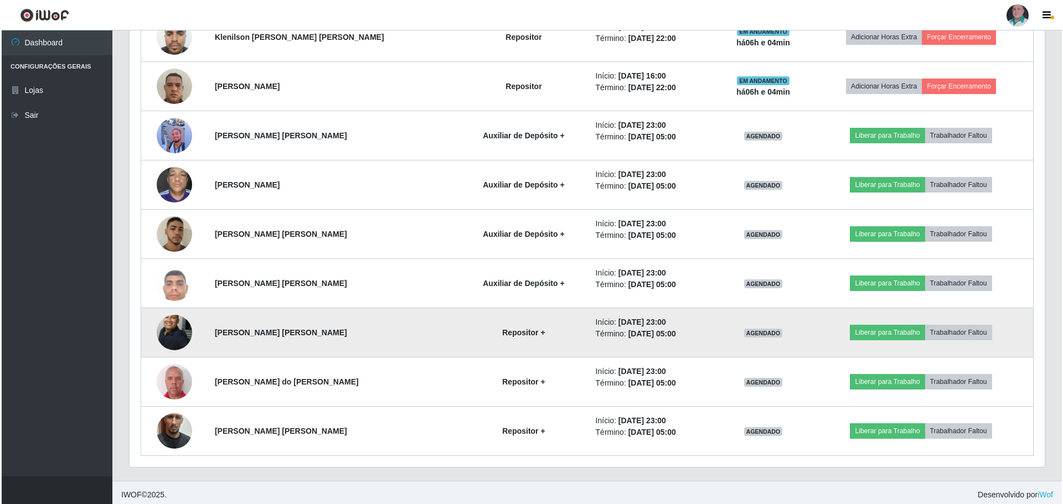
scroll to position [526, 0]
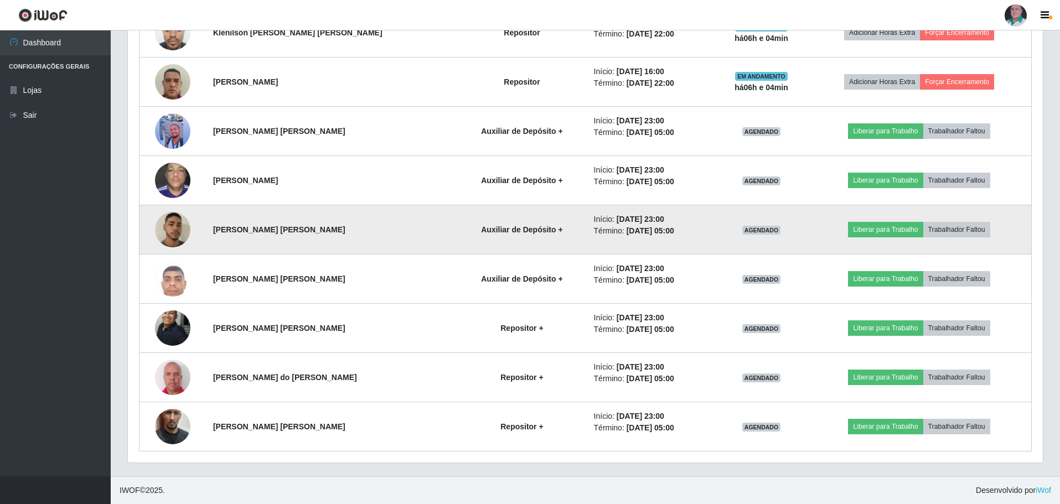
click at [167, 221] on img at bounding box center [172, 230] width 35 height 63
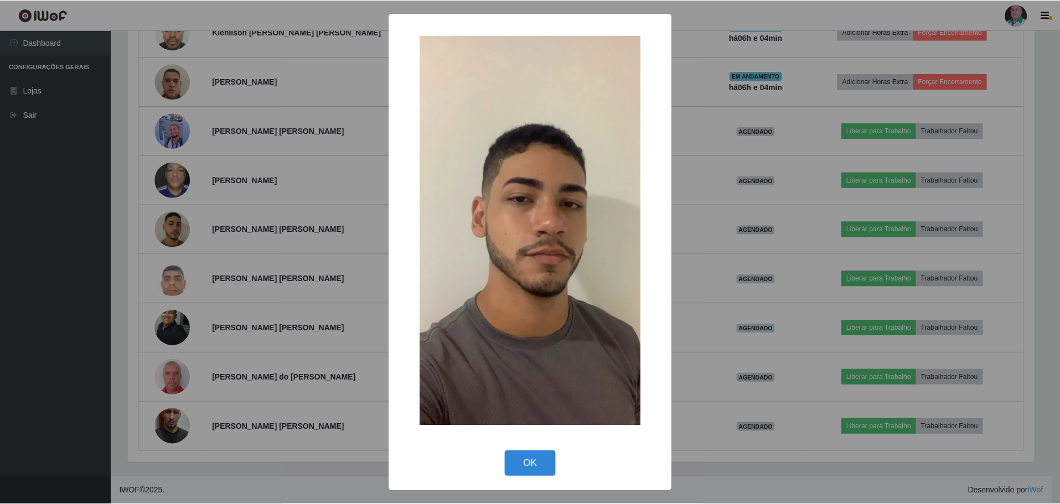
scroll to position [230, 909]
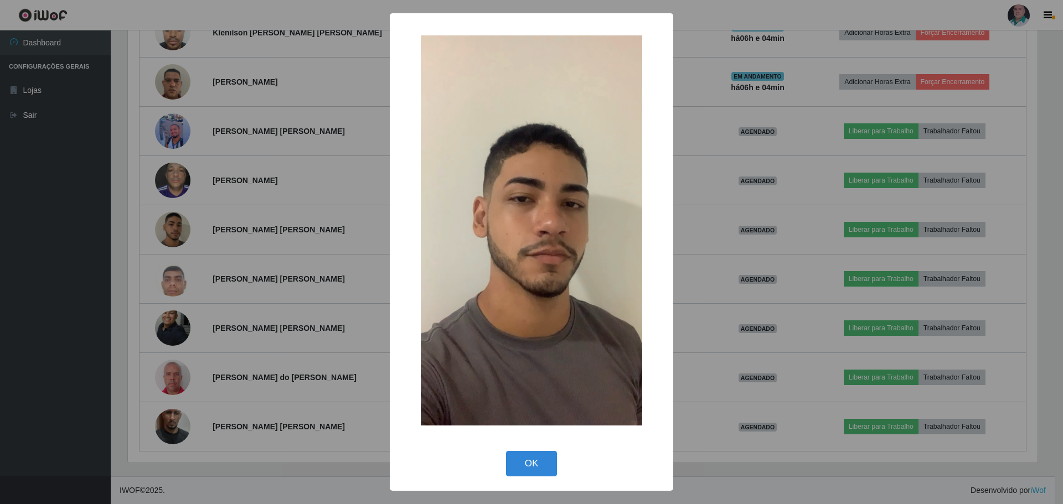
click at [689, 335] on div "× OK Cancel" at bounding box center [531, 252] width 1063 height 504
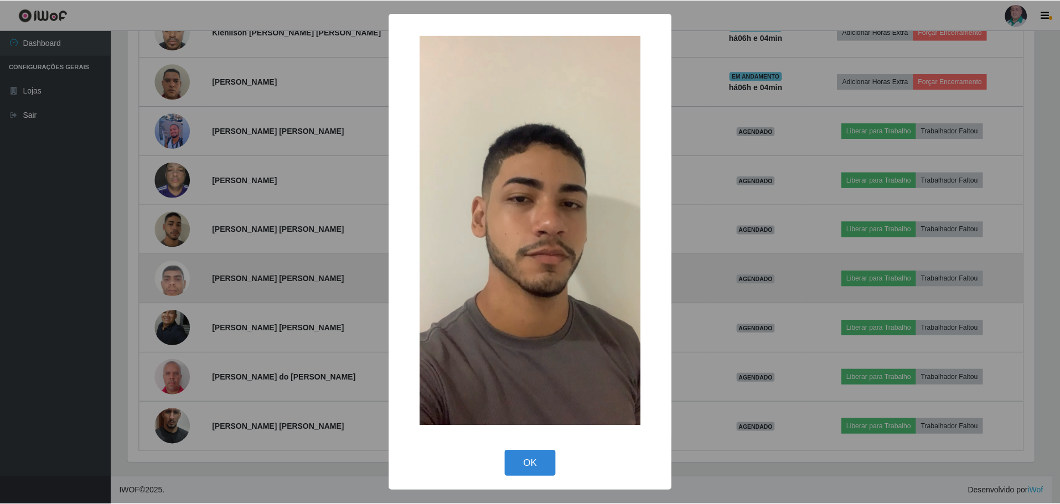
scroll to position [230, 915]
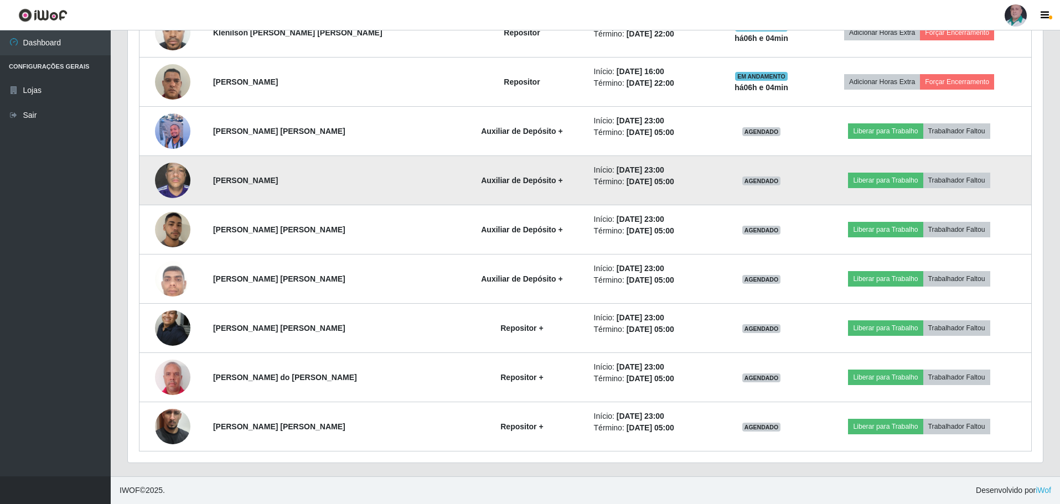
click at [183, 179] on img at bounding box center [172, 180] width 35 height 47
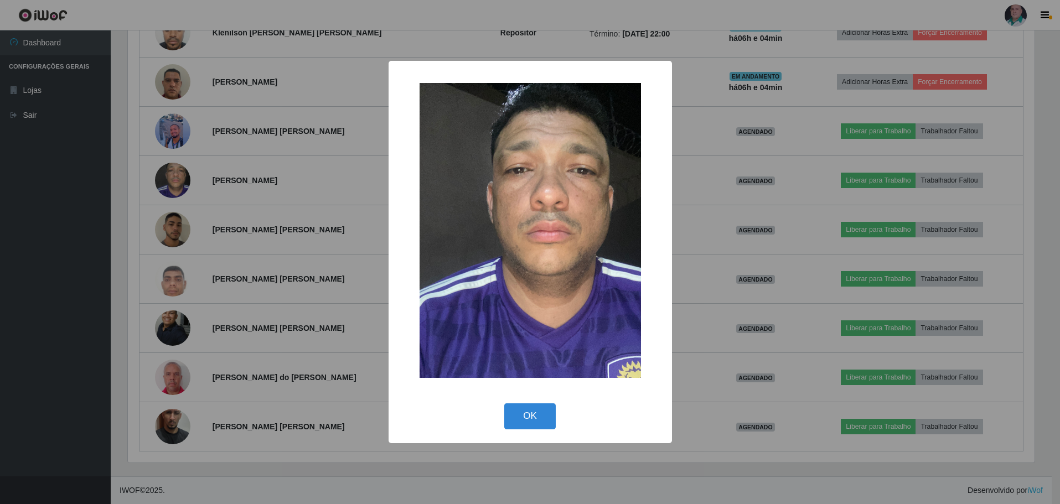
scroll to position [230, 909]
click at [701, 331] on div "× OK Cancel" at bounding box center [531, 252] width 1063 height 504
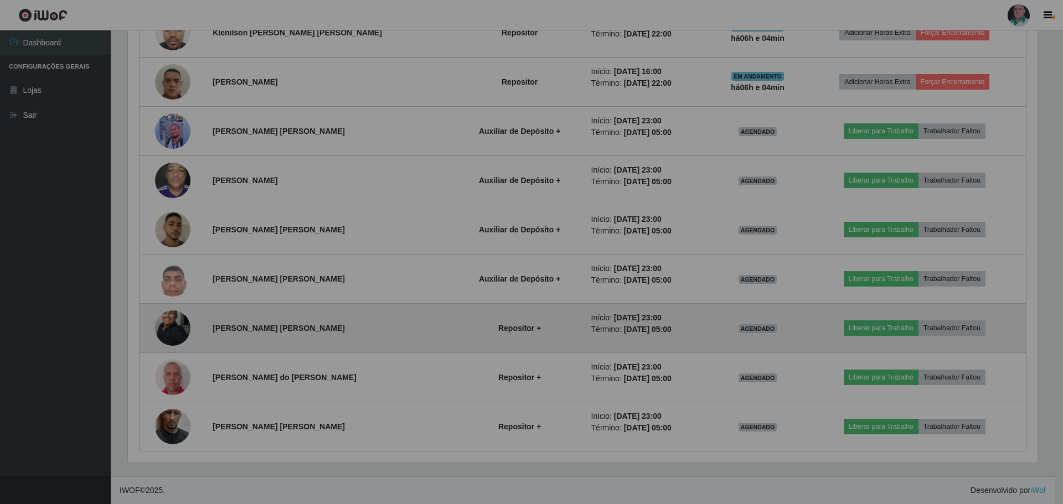
scroll to position [230, 915]
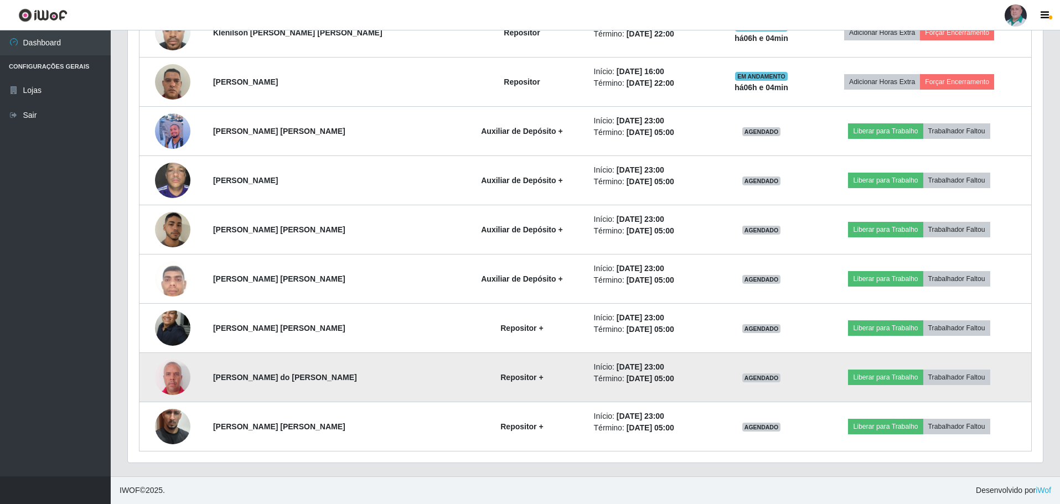
click at [175, 382] on img at bounding box center [172, 377] width 35 height 39
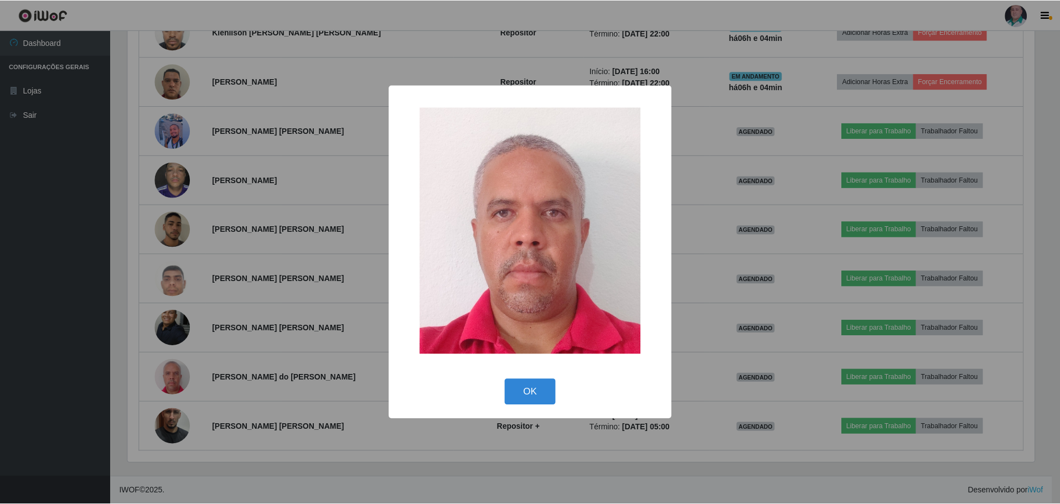
scroll to position [230, 909]
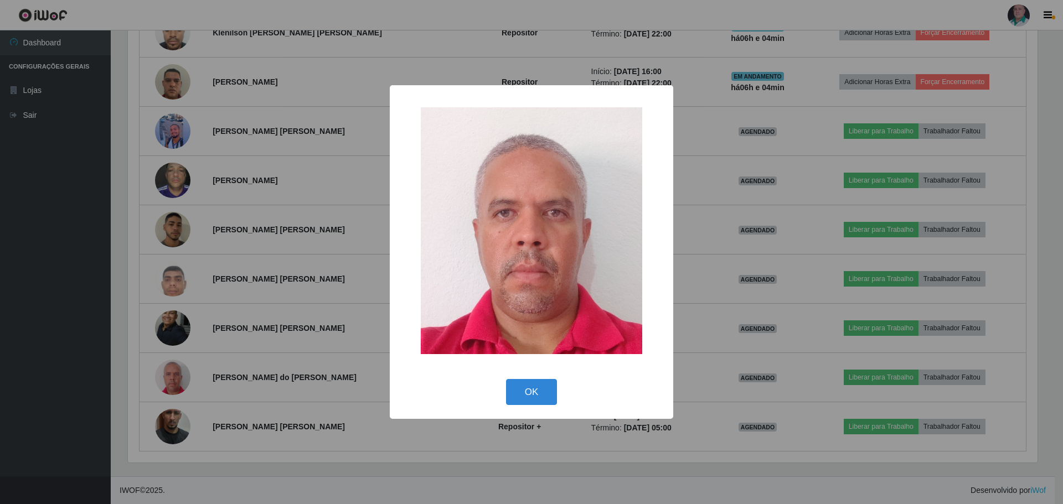
click at [696, 431] on div "× OK Cancel" at bounding box center [531, 252] width 1063 height 504
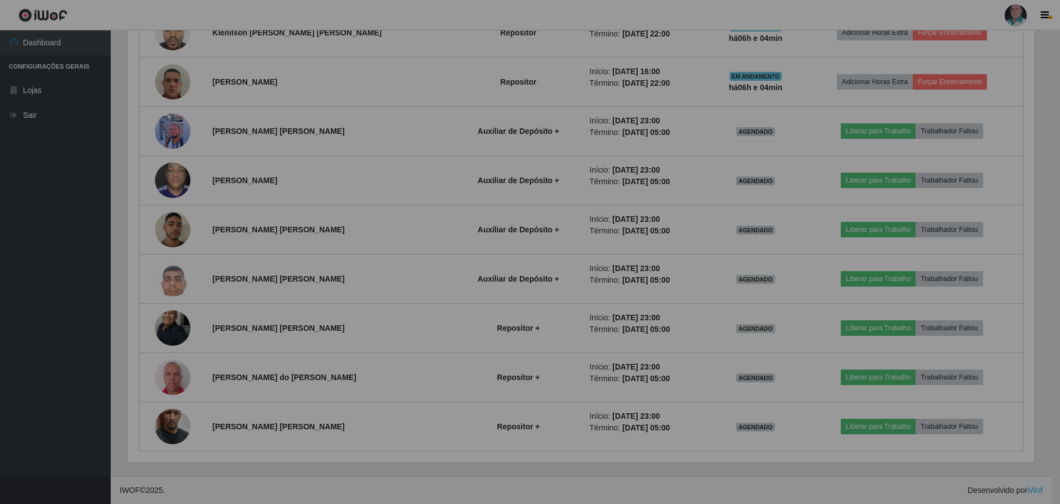
scroll to position [230, 915]
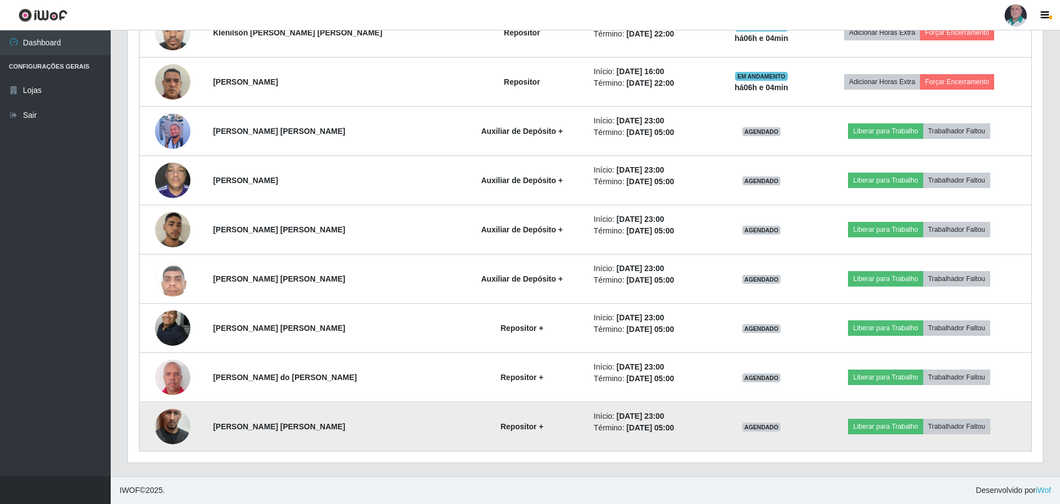
click at [174, 428] on img at bounding box center [172, 426] width 35 height 63
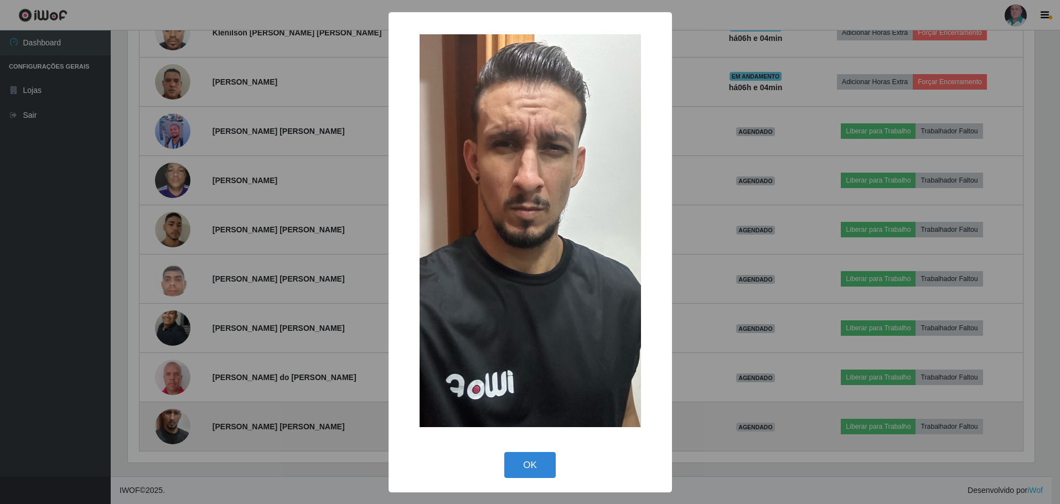
scroll to position [230, 909]
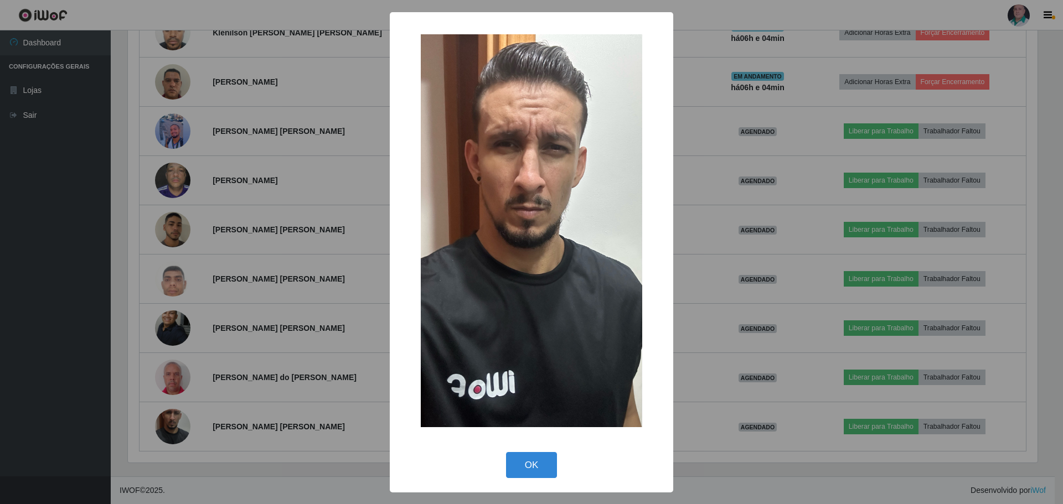
click at [698, 441] on div "× OK Cancel" at bounding box center [531, 252] width 1063 height 504
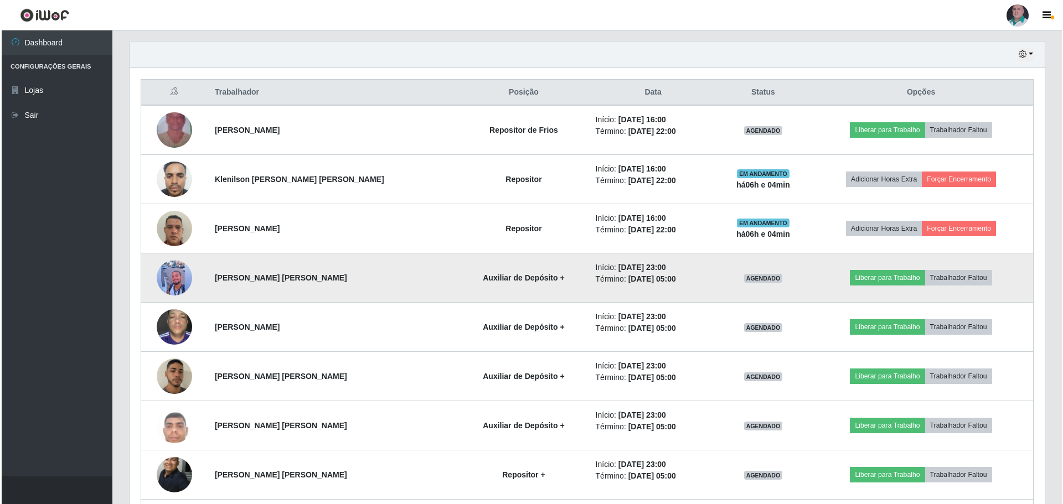
scroll to position [360, 0]
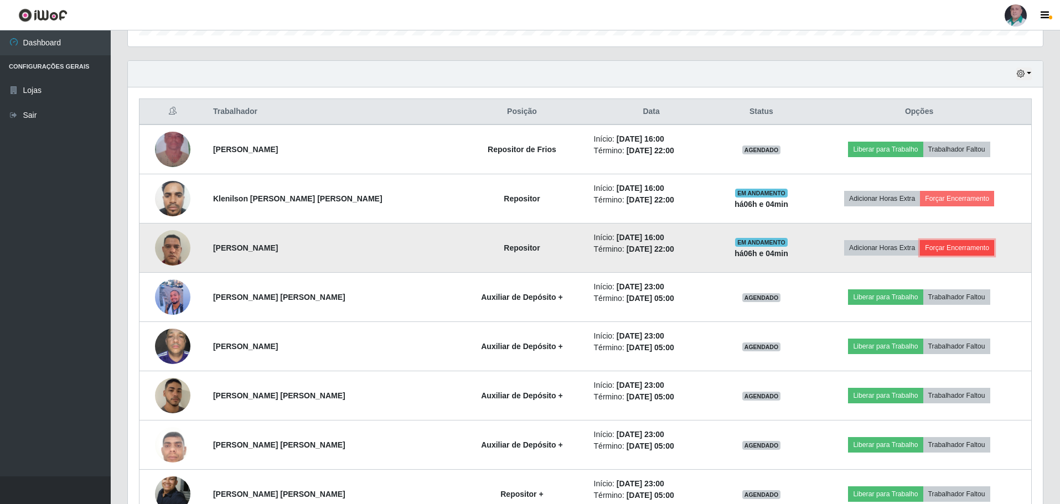
click at [952, 245] on button "Forçar Encerramento" at bounding box center [957, 247] width 74 height 15
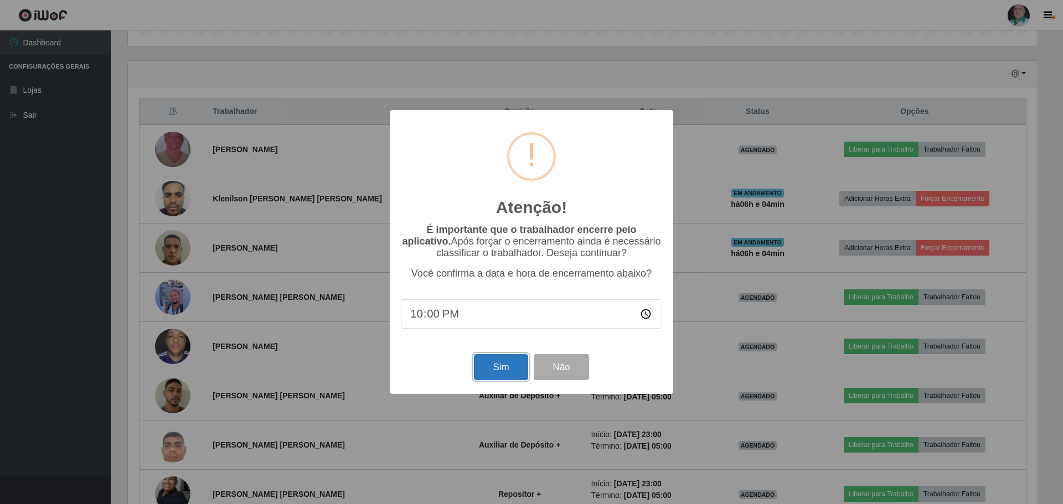
click at [500, 367] on button "Sim" at bounding box center [501, 367] width 54 height 26
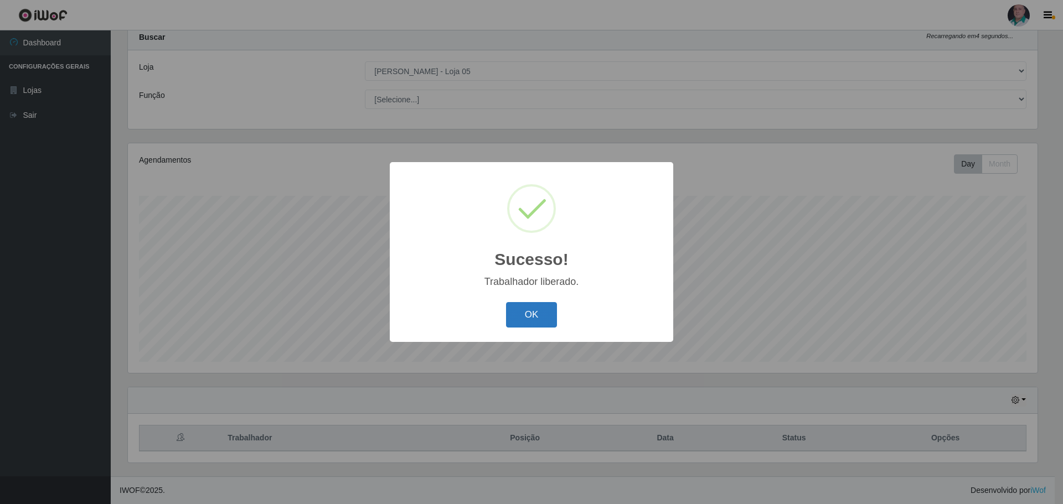
click at [532, 320] on button "OK" at bounding box center [531, 315] width 51 height 26
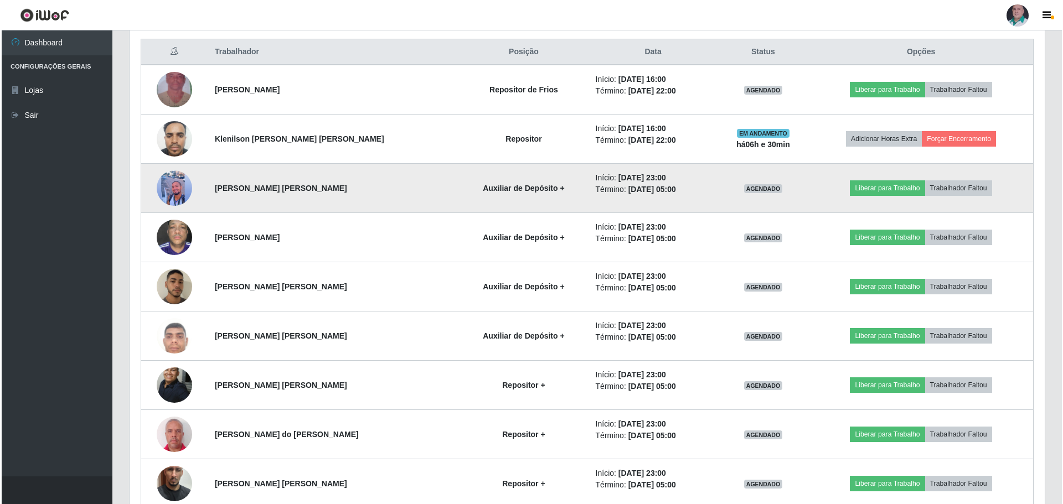
scroll to position [366, 0]
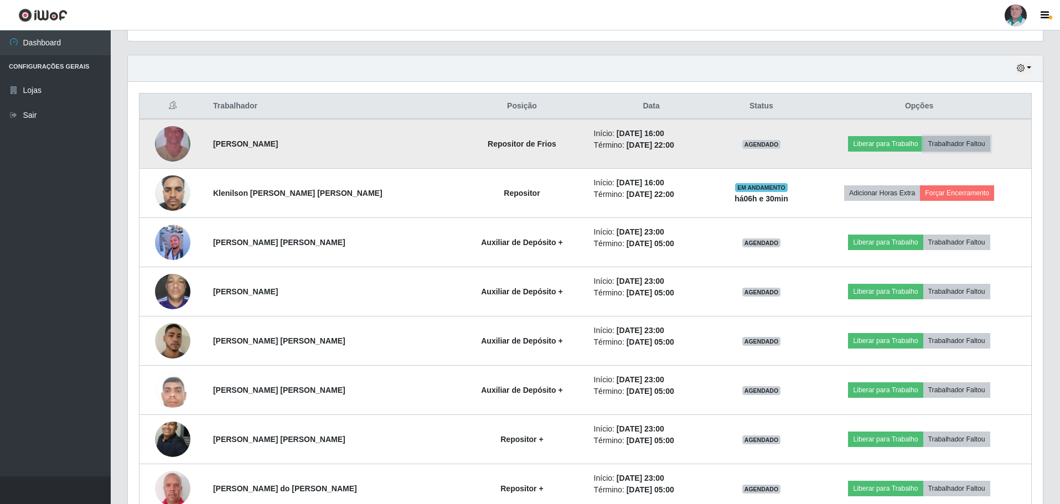
click at [949, 141] on button "Trabalhador Faltou" at bounding box center [956, 143] width 67 height 15
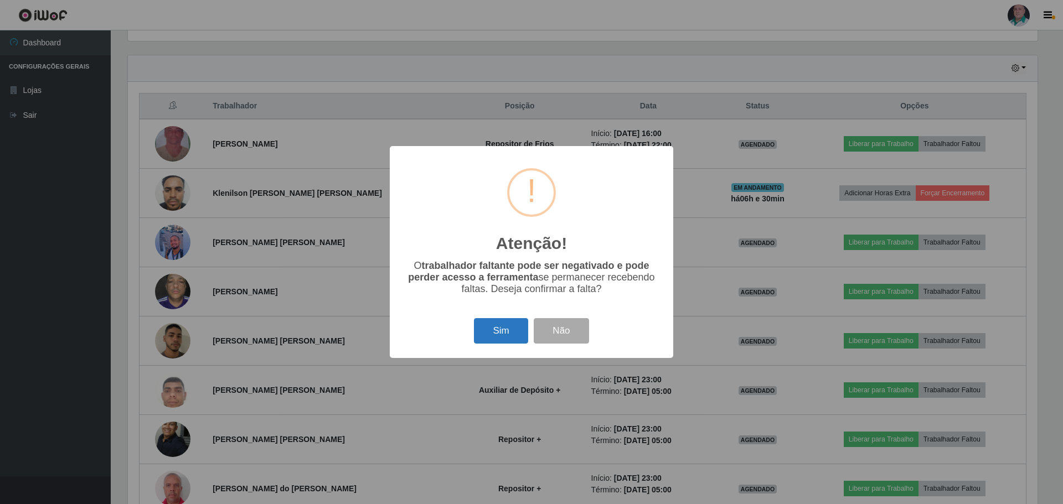
click at [505, 334] on button "Sim" at bounding box center [501, 331] width 54 height 26
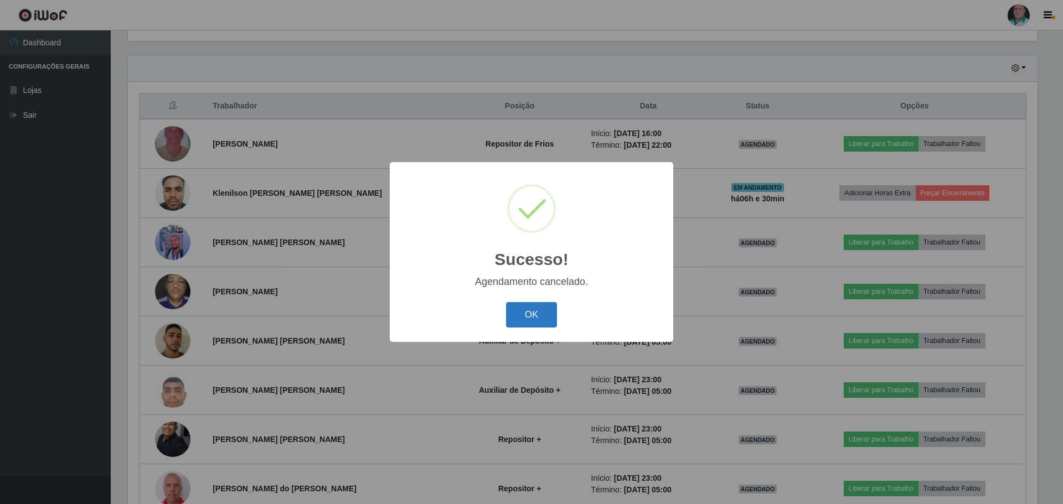
click at [531, 308] on button "OK" at bounding box center [531, 315] width 51 height 26
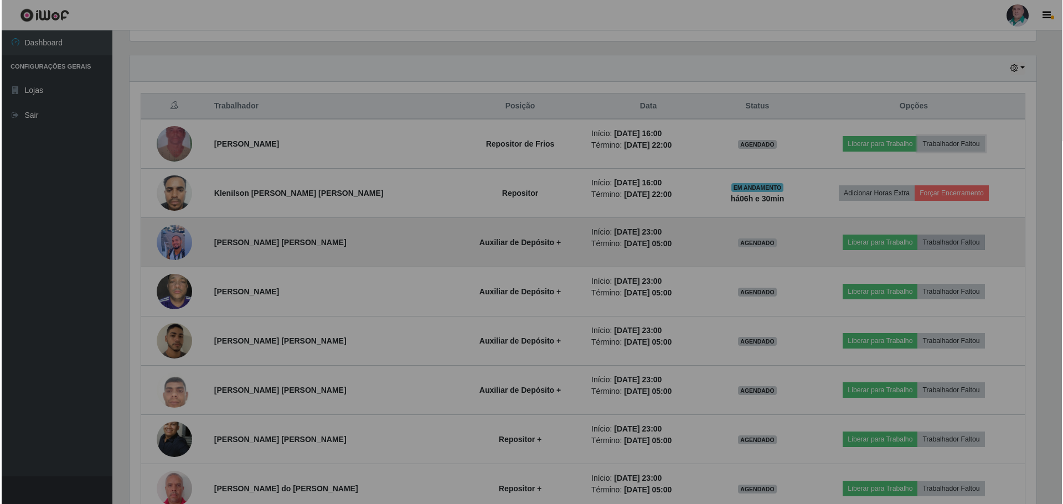
scroll to position [230, 915]
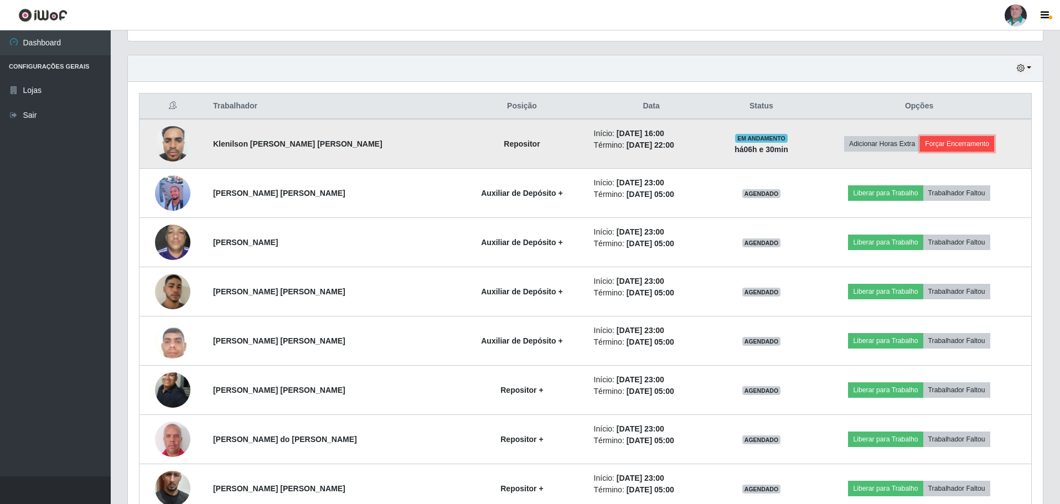
click at [963, 141] on button "Forçar Encerramento" at bounding box center [957, 143] width 74 height 15
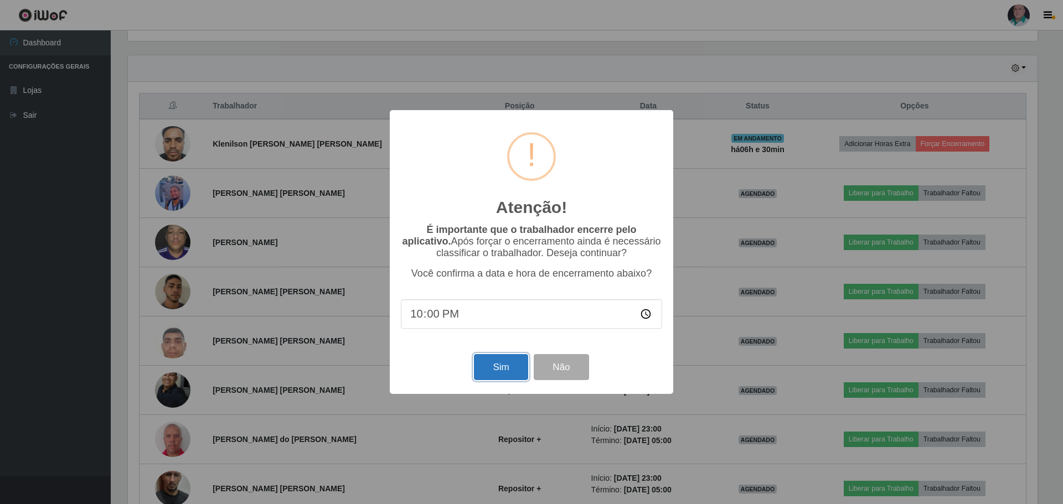
click at [493, 372] on button "Sim" at bounding box center [501, 367] width 54 height 26
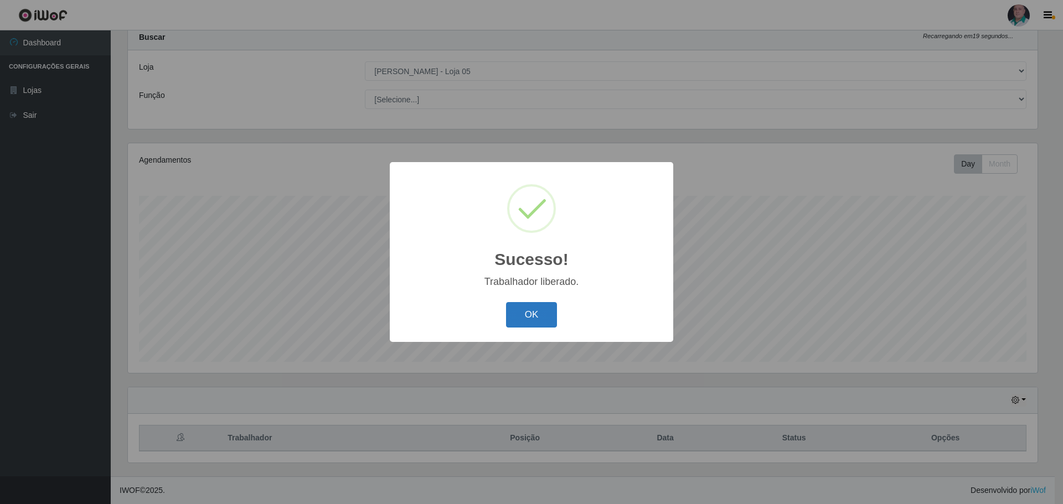
click at [530, 319] on button "OK" at bounding box center [531, 315] width 51 height 26
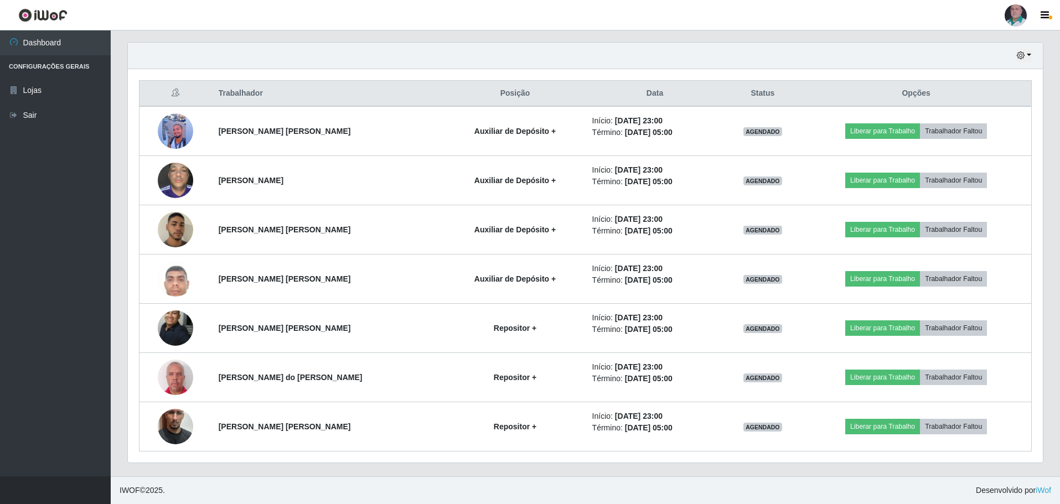
scroll to position [323, 0]
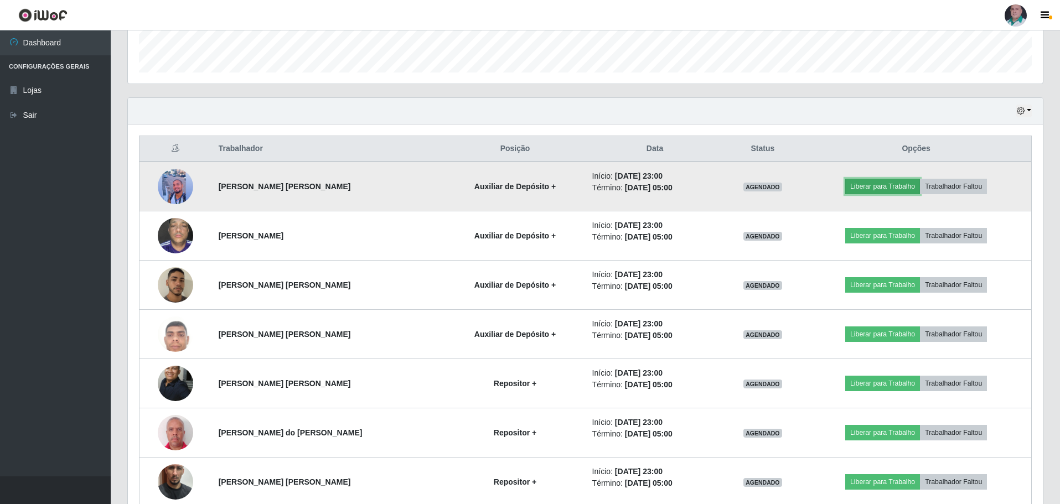
click at [873, 185] on button "Liberar para Trabalho" at bounding box center [882, 186] width 75 height 15
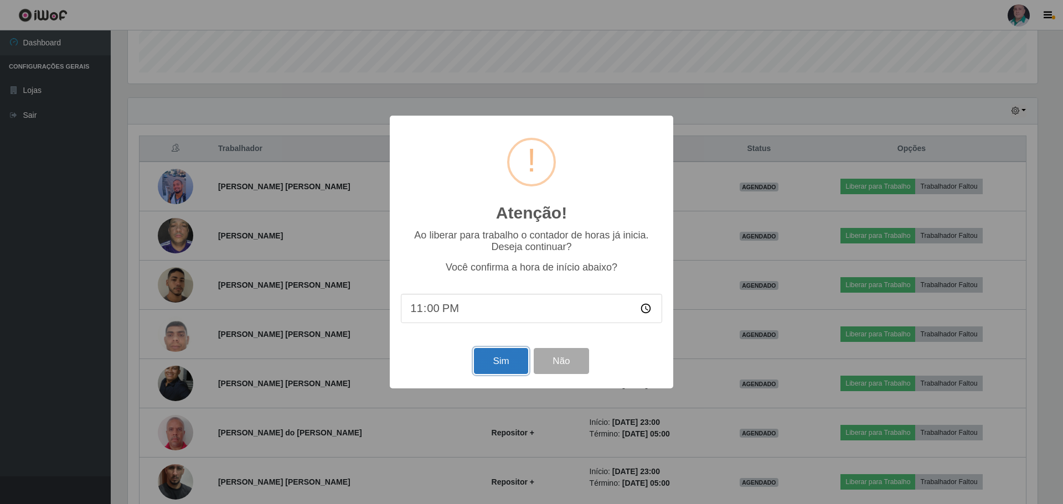
click at [499, 370] on button "Sim" at bounding box center [501, 361] width 54 height 26
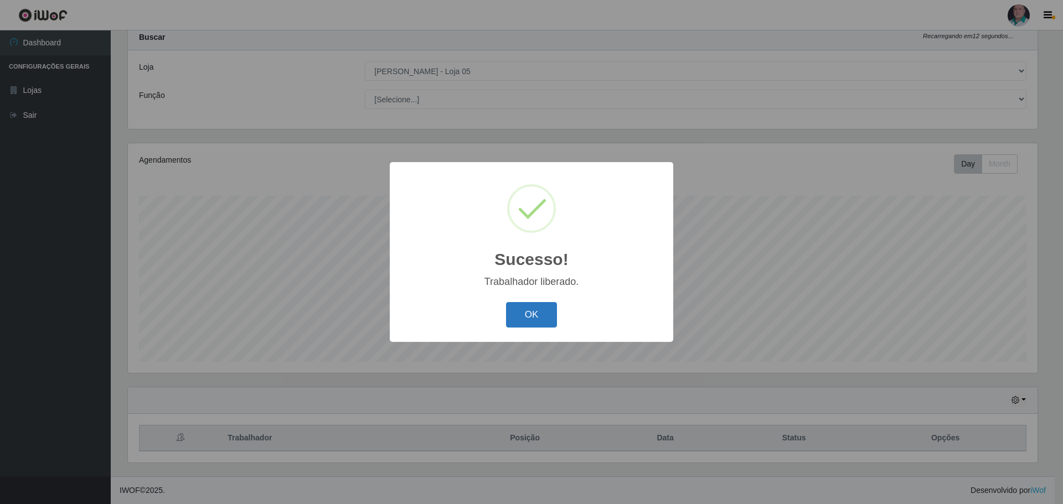
click at [527, 318] on button "OK" at bounding box center [531, 315] width 51 height 26
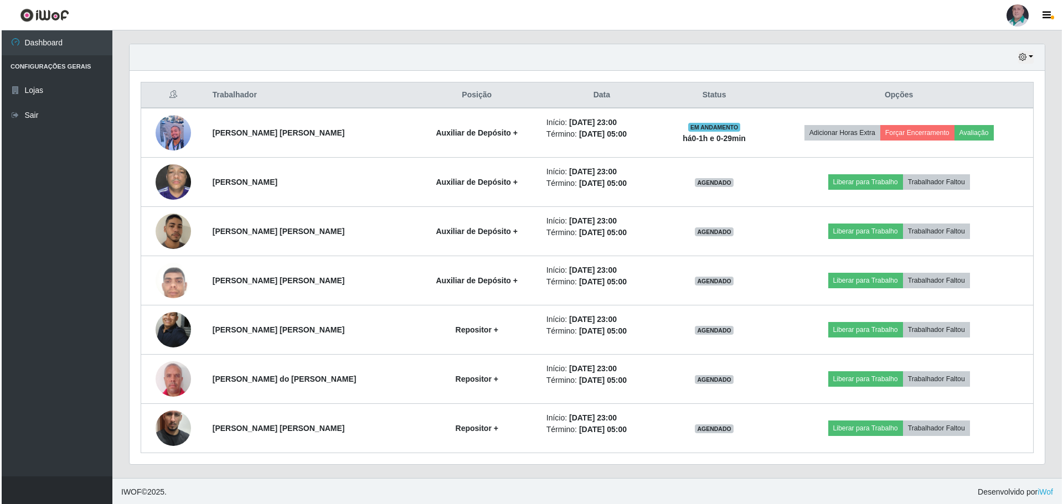
scroll to position [379, 0]
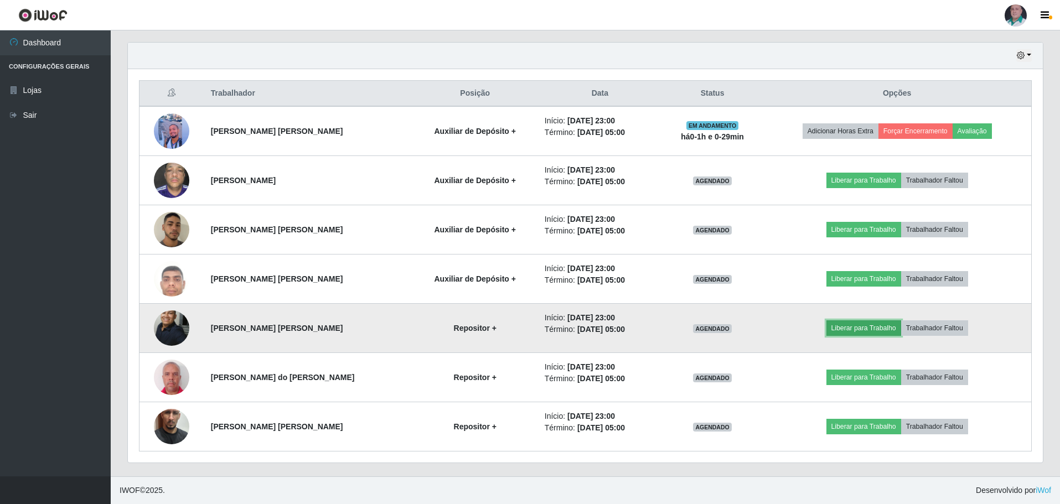
click at [848, 328] on button "Liberar para Trabalho" at bounding box center [863, 327] width 75 height 15
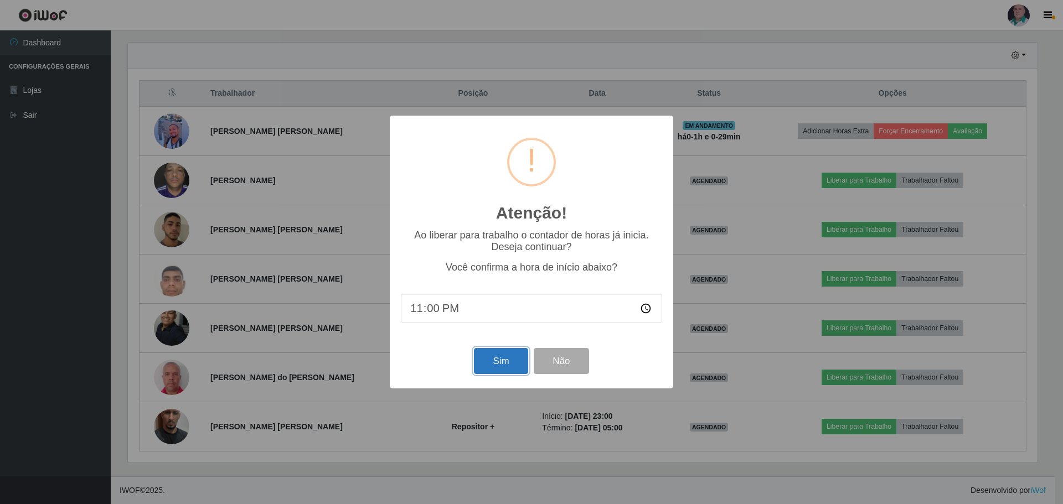
click at [494, 372] on button "Sim" at bounding box center [501, 361] width 54 height 26
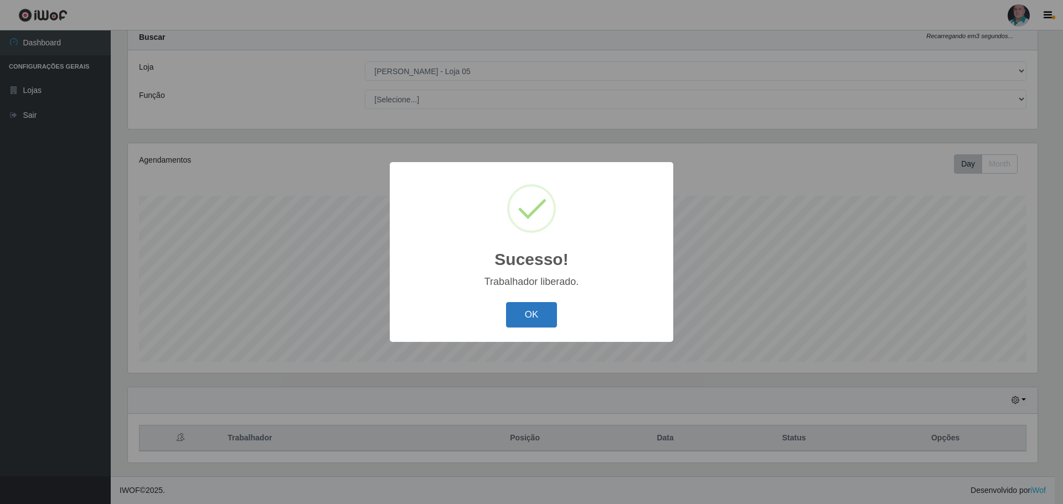
click at [540, 312] on button "OK" at bounding box center [531, 315] width 51 height 26
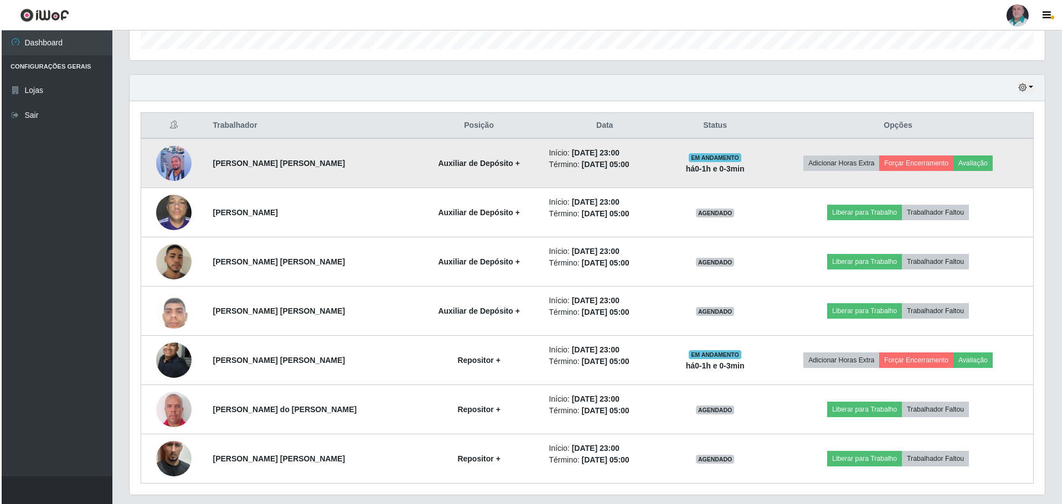
scroll to position [379, 0]
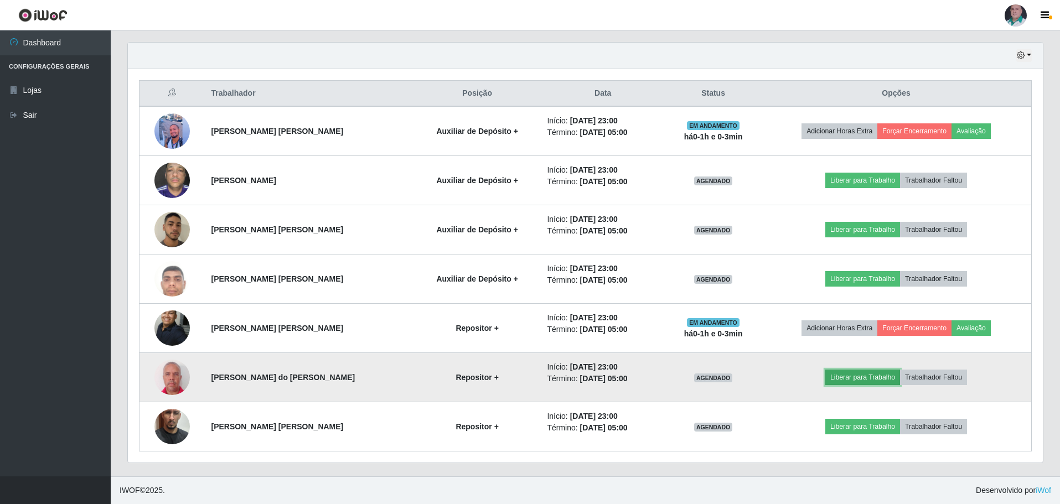
click at [843, 376] on button "Liberar para Trabalho" at bounding box center [862, 377] width 75 height 15
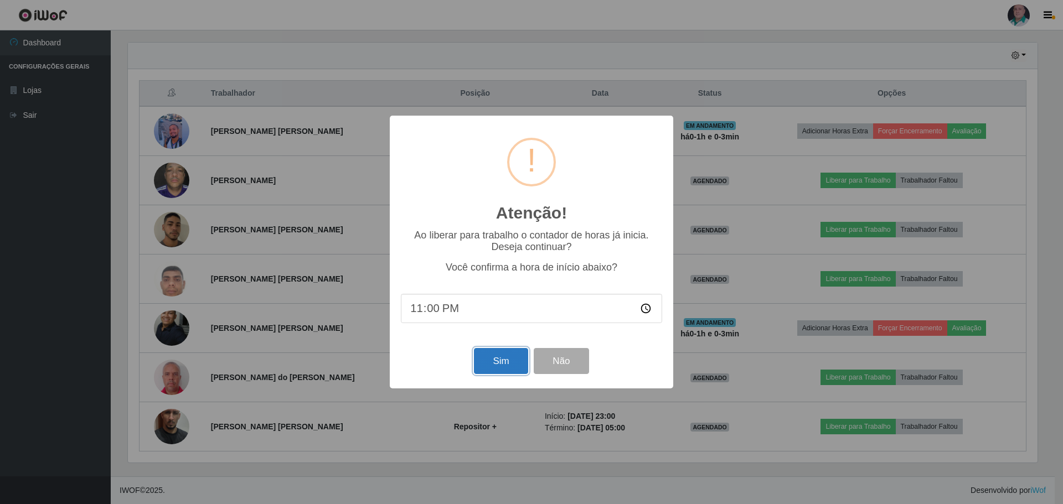
click at [504, 361] on button "Sim" at bounding box center [501, 361] width 54 height 26
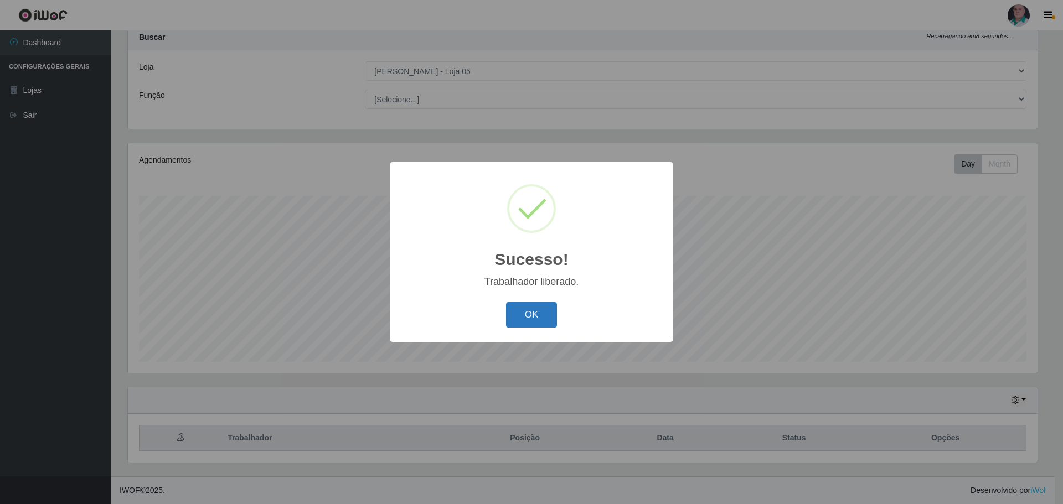
click at [539, 317] on button "OK" at bounding box center [531, 315] width 51 height 26
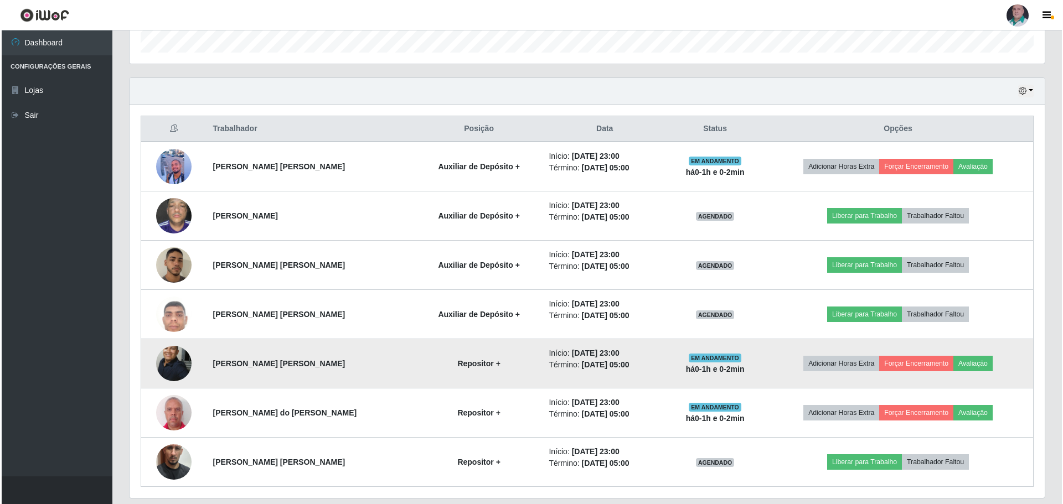
scroll to position [379, 0]
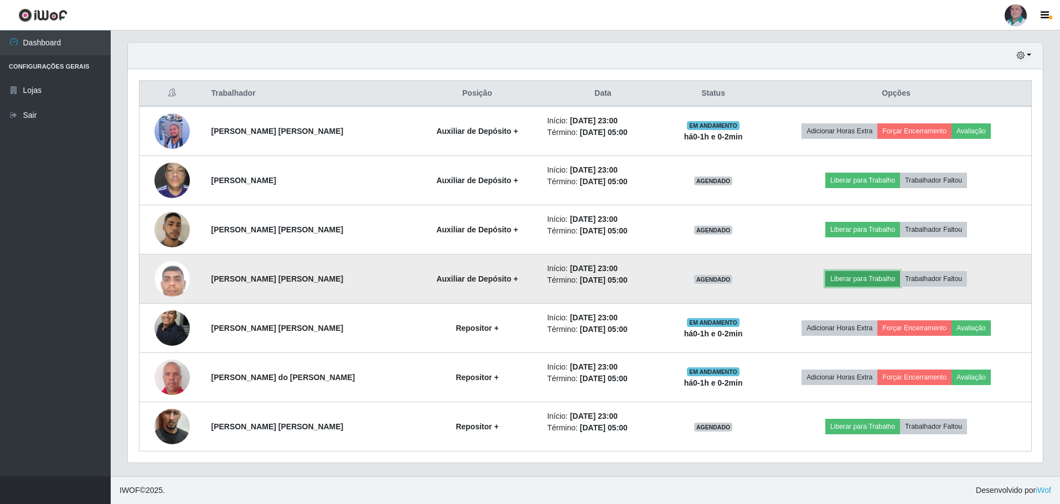
click at [838, 274] on button "Liberar para Trabalho" at bounding box center [862, 278] width 75 height 15
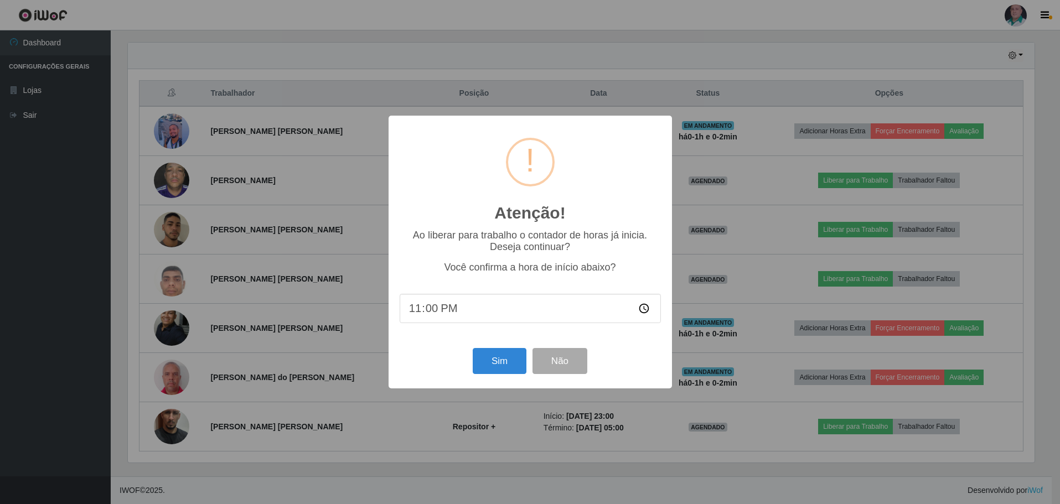
scroll to position [230, 909]
click at [497, 371] on button "Sim" at bounding box center [501, 361] width 54 height 26
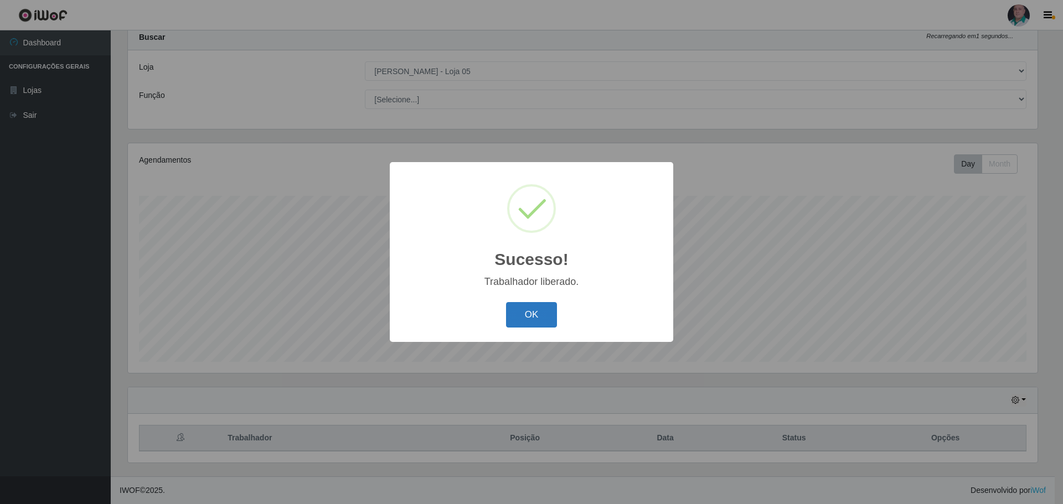
click at [529, 312] on button "OK" at bounding box center [531, 315] width 51 height 26
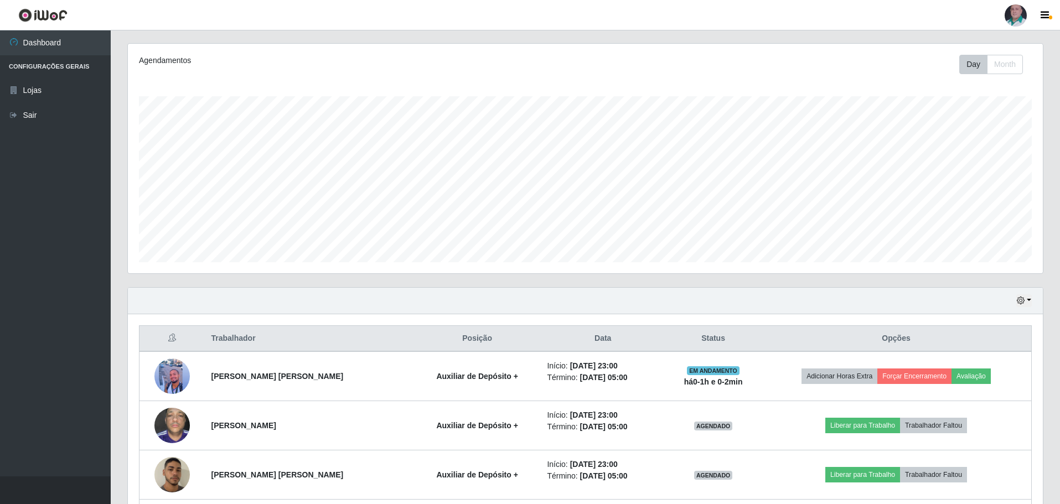
scroll to position [366, 0]
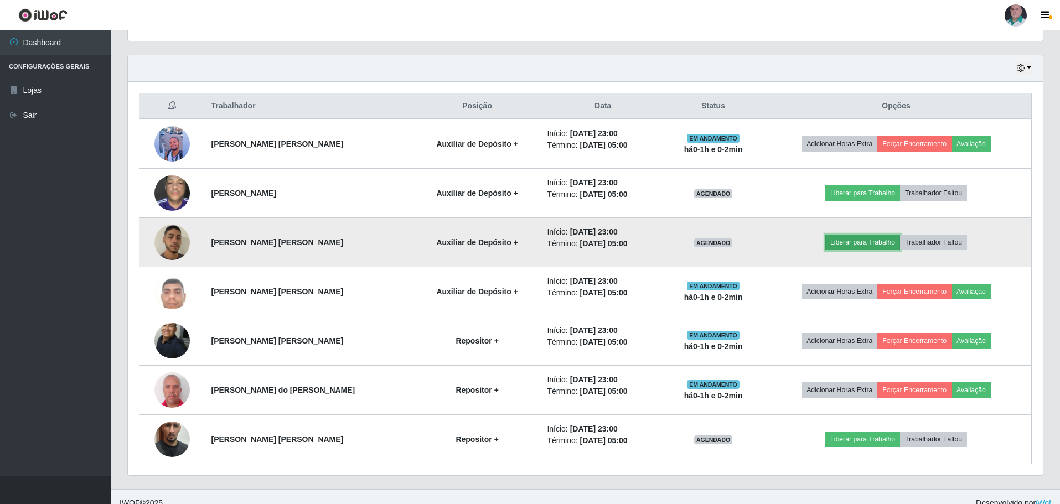
click at [860, 237] on button "Liberar para Trabalho" at bounding box center [862, 242] width 75 height 15
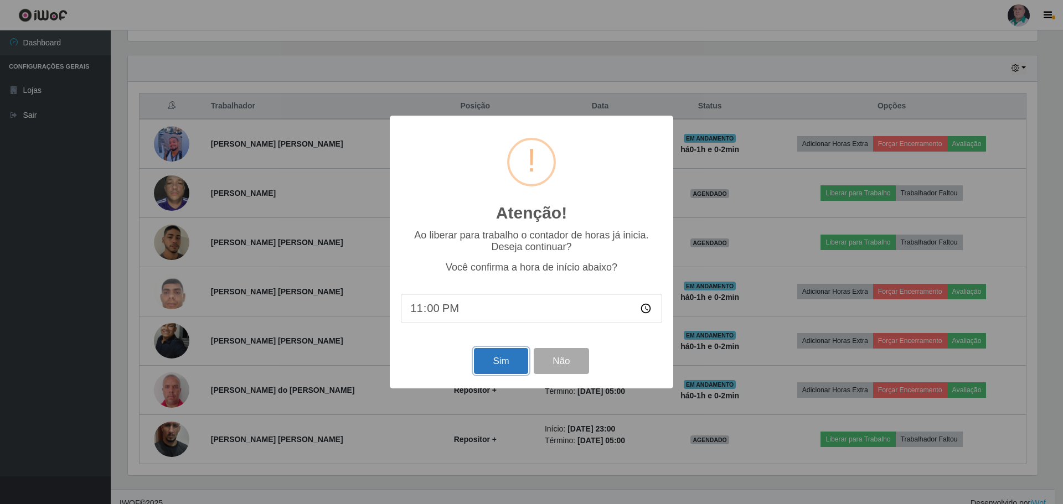
click at [519, 364] on button "Sim" at bounding box center [501, 361] width 54 height 26
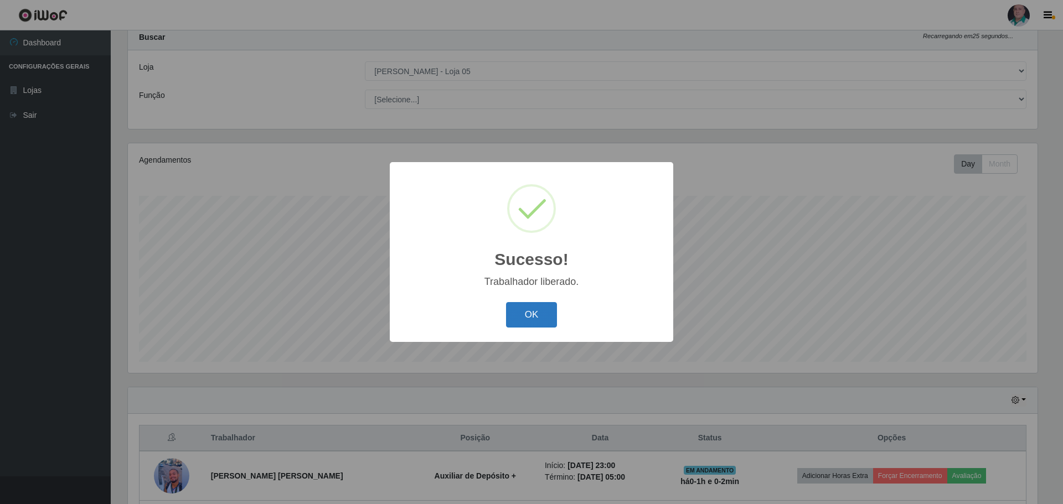
click at [531, 311] on button "OK" at bounding box center [531, 315] width 51 height 26
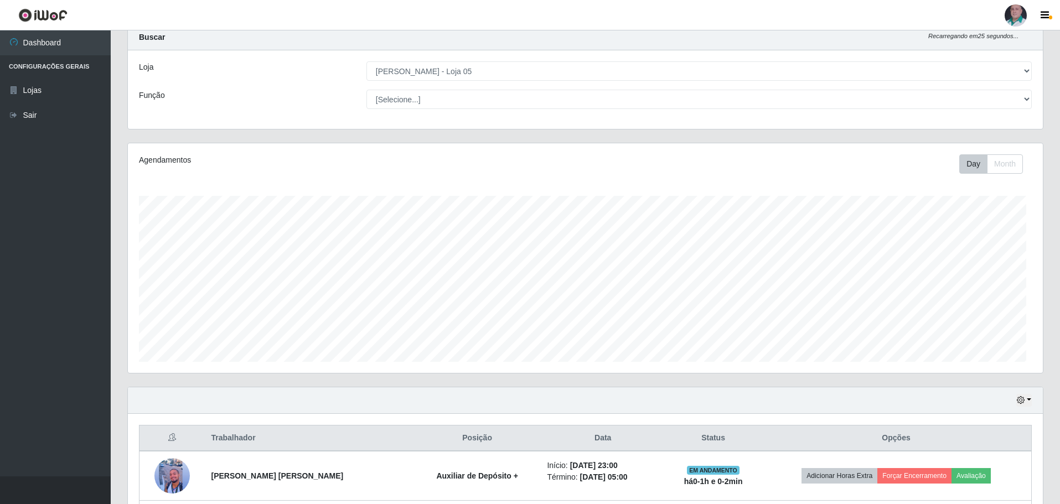
scroll to position [230, 915]
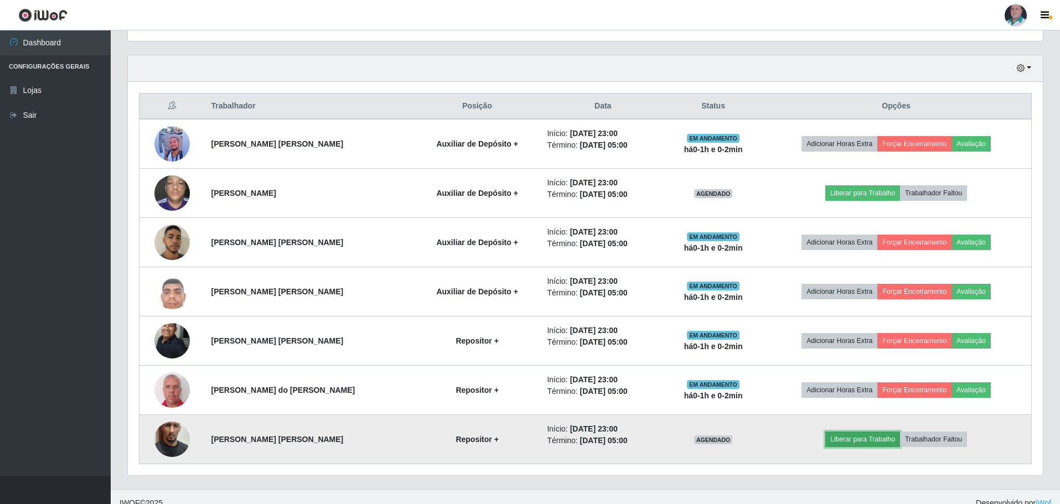
click at [849, 443] on button "Liberar para Trabalho" at bounding box center [862, 439] width 75 height 15
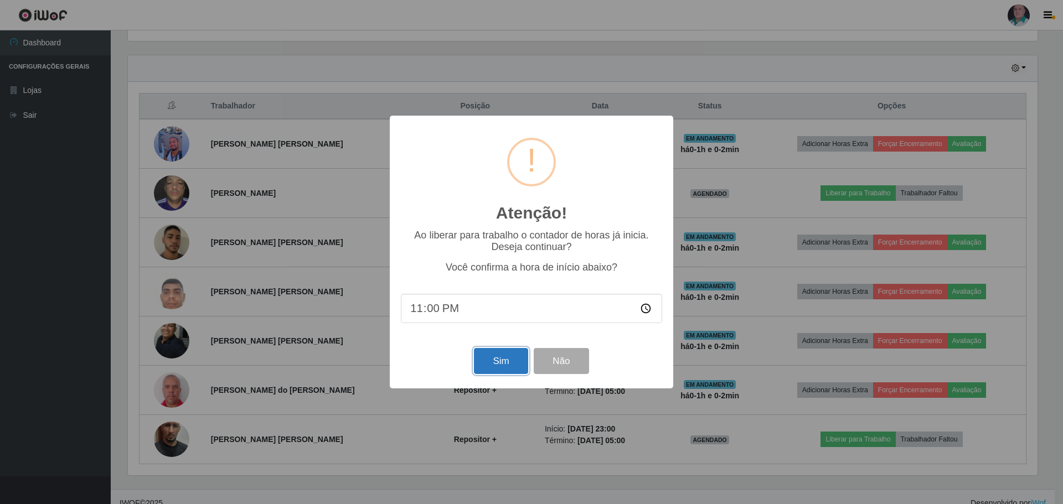
click at [512, 359] on button "Sim" at bounding box center [501, 361] width 54 height 26
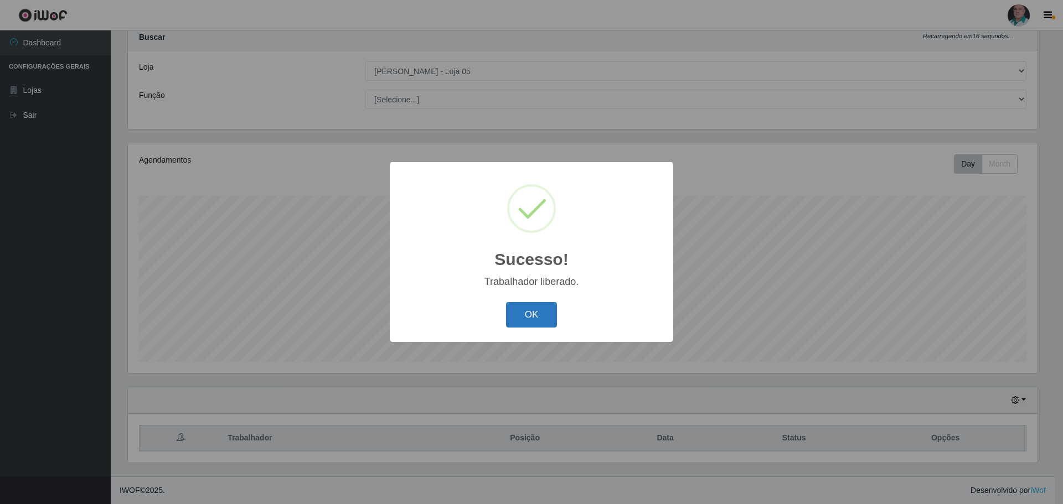
click at [523, 316] on button "OK" at bounding box center [531, 315] width 51 height 26
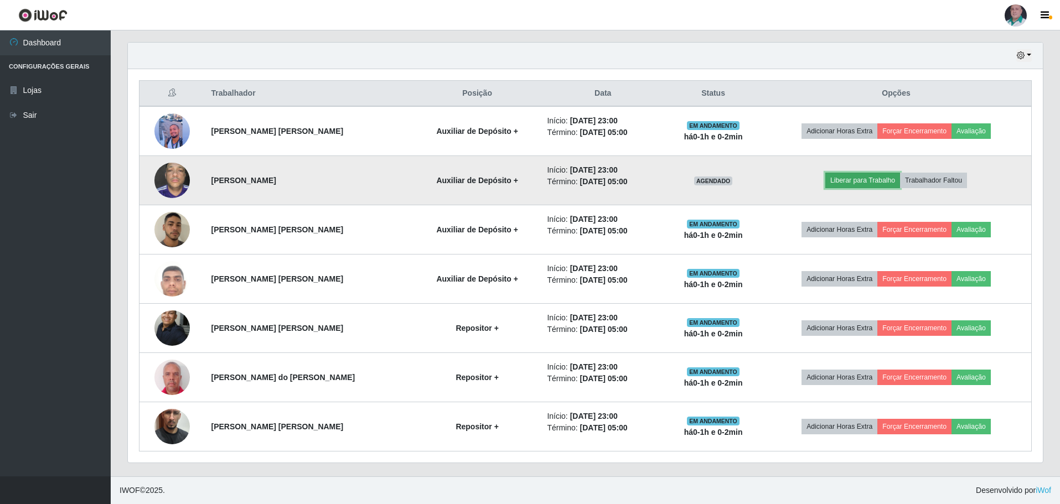
click at [874, 183] on button "Liberar para Trabalho" at bounding box center [862, 180] width 75 height 15
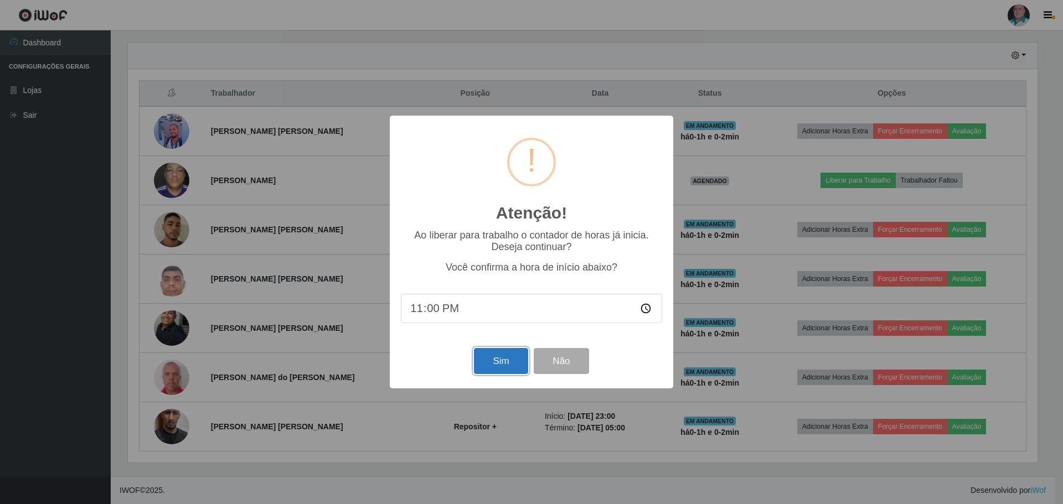
click at [491, 356] on button "Sim" at bounding box center [501, 361] width 54 height 26
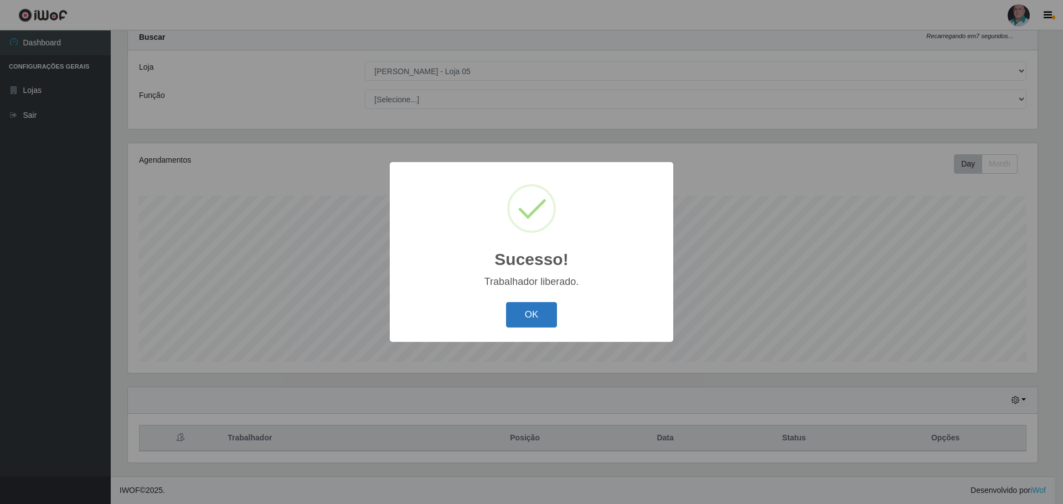
click at [532, 320] on button "OK" at bounding box center [531, 315] width 51 height 26
